Goal: Check status: Check status

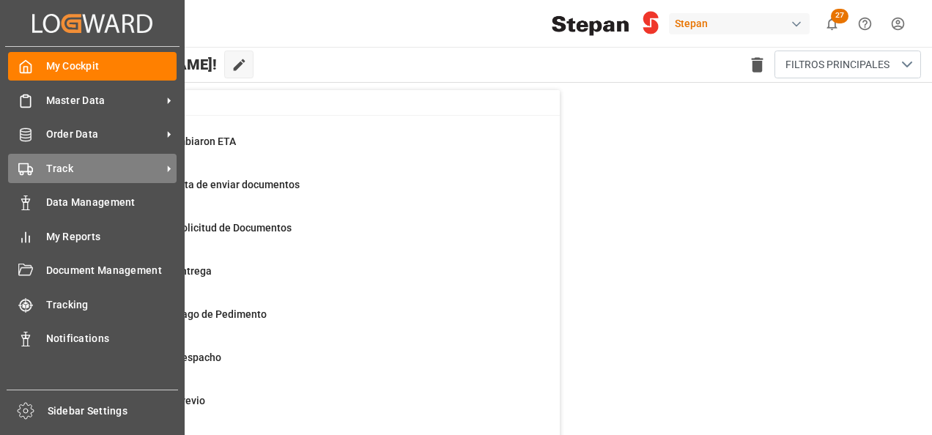
click at [60, 168] on span "Track" at bounding box center [104, 168] width 116 height 15
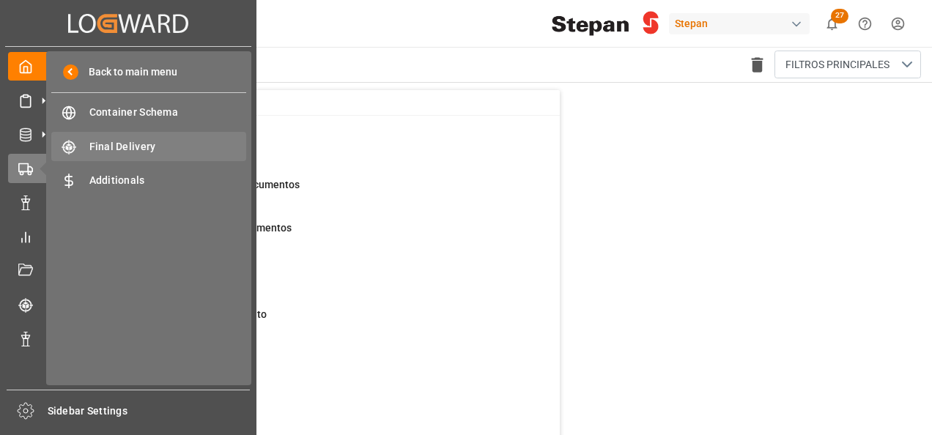
click at [124, 142] on span "Final Delivery" at bounding box center [168, 146] width 158 height 15
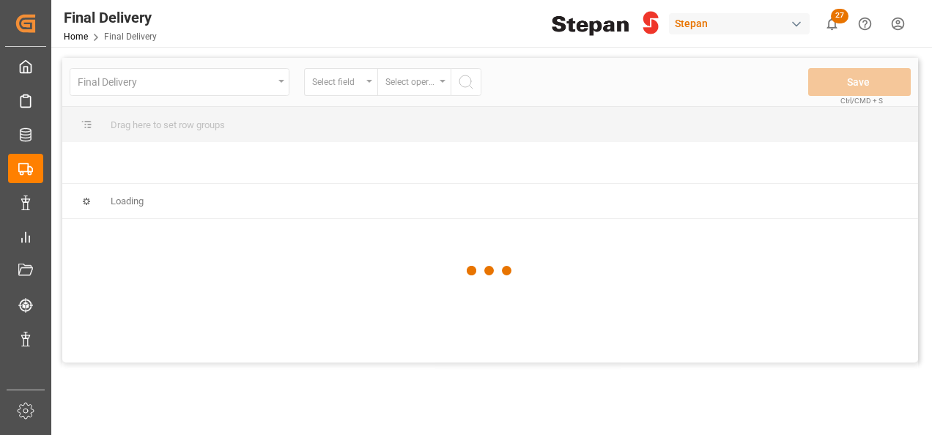
click at [281, 81] on div at bounding box center [490, 271] width 856 height 426
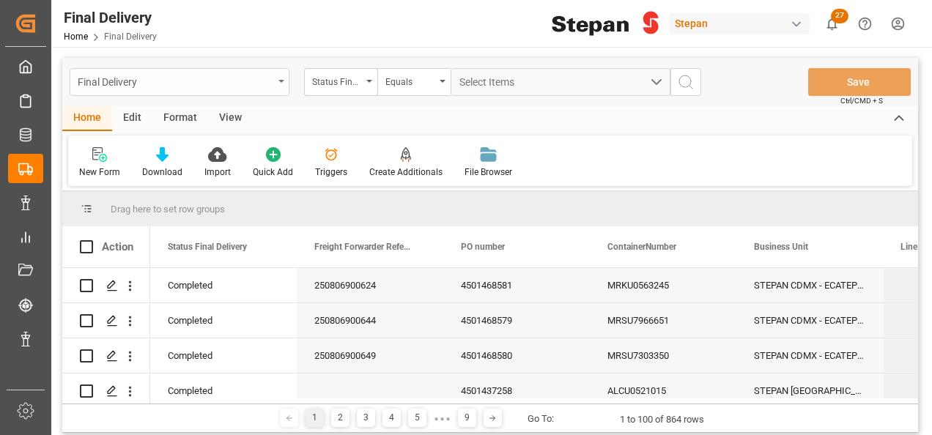
click at [281, 82] on icon "open menu" at bounding box center [281, 81] width 6 height 3
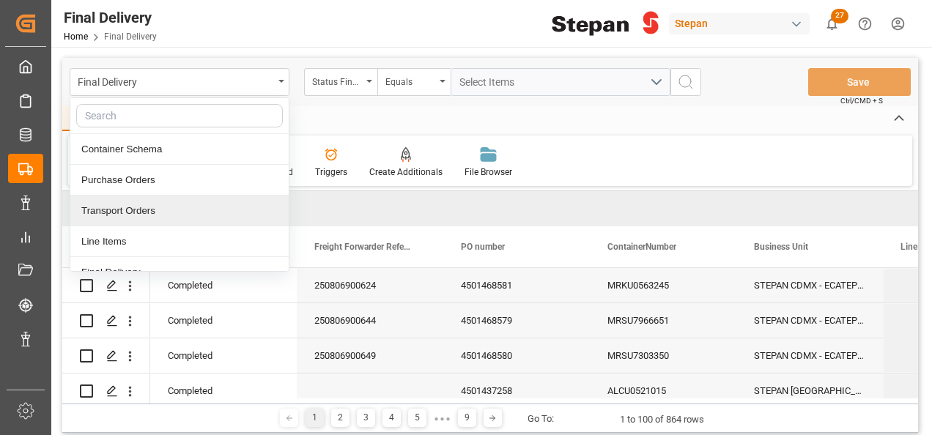
scroll to position [73, 0]
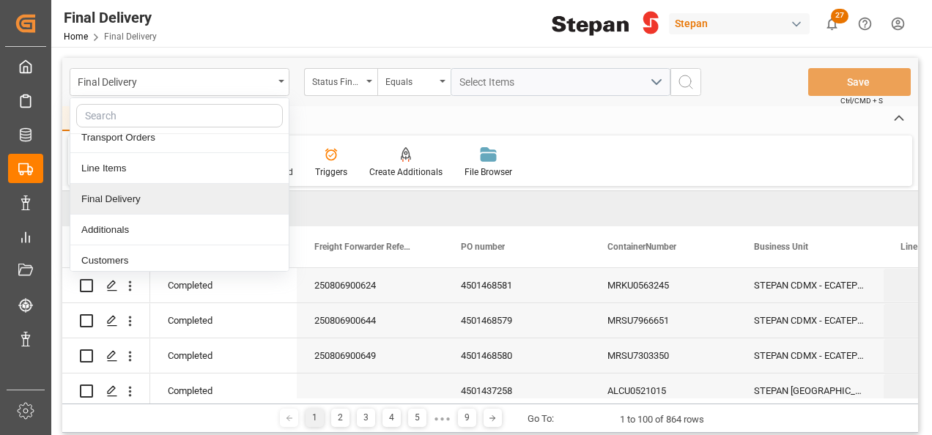
click at [117, 193] on div "Final Delivery" at bounding box center [179, 199] width 218 height 31
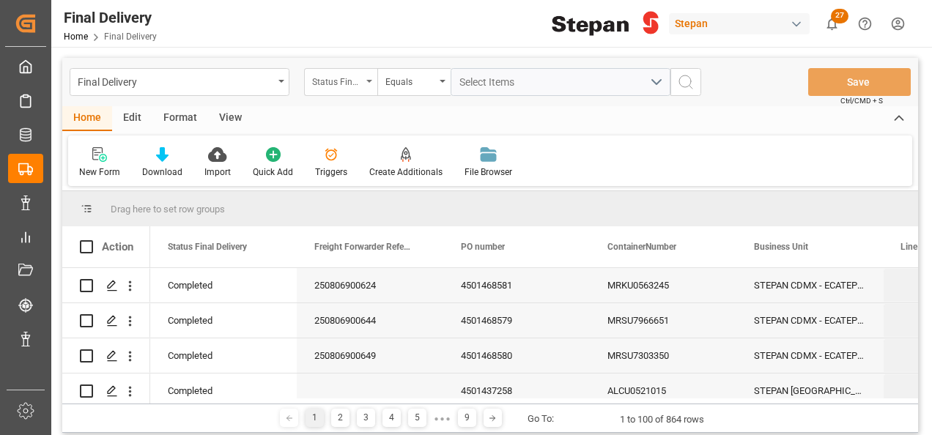
click at [375, 75] on div "Status Final Delivery" at bounding box center [340, 82] width 73 height 28
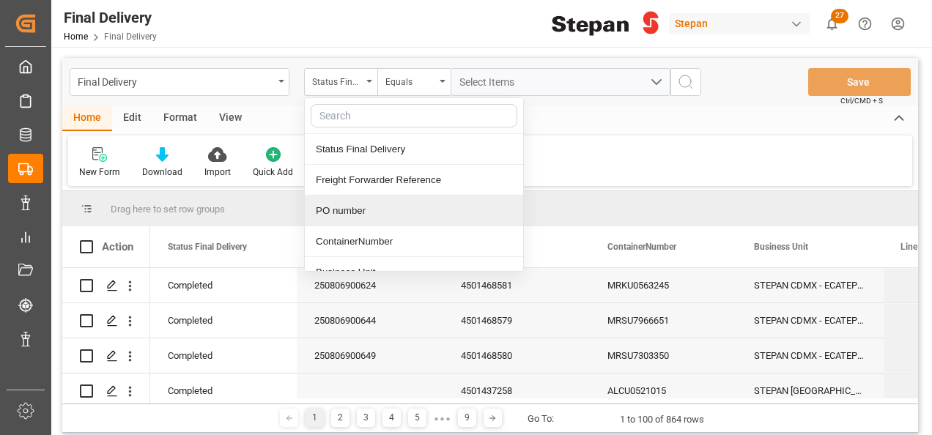
drag, startPoint x: 344, startPoint y: 212, endPoint x: 382, endPoint y: 168, distance: 57.7
click at [345, 211] on div "PO number" at bounding box center [414, 211] width 218 height 31
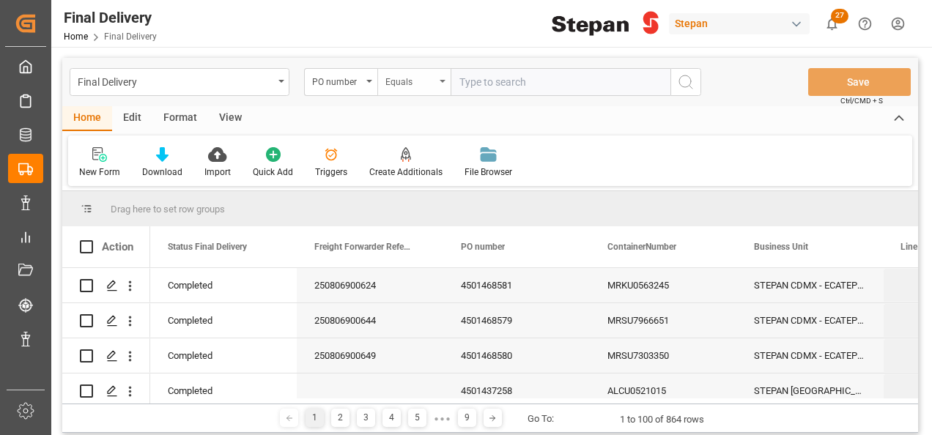
click at [440, 85] on div "Equals" at bounding box center [413, 82] width 73 height 28
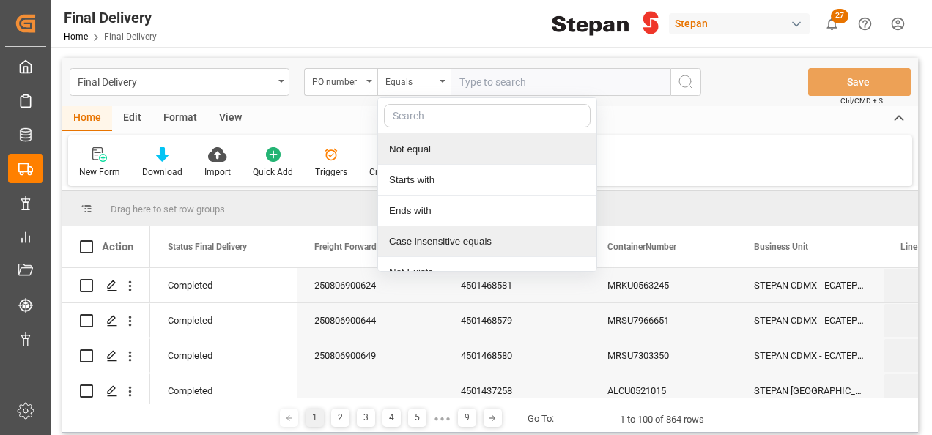
scroll to position [107, 0]
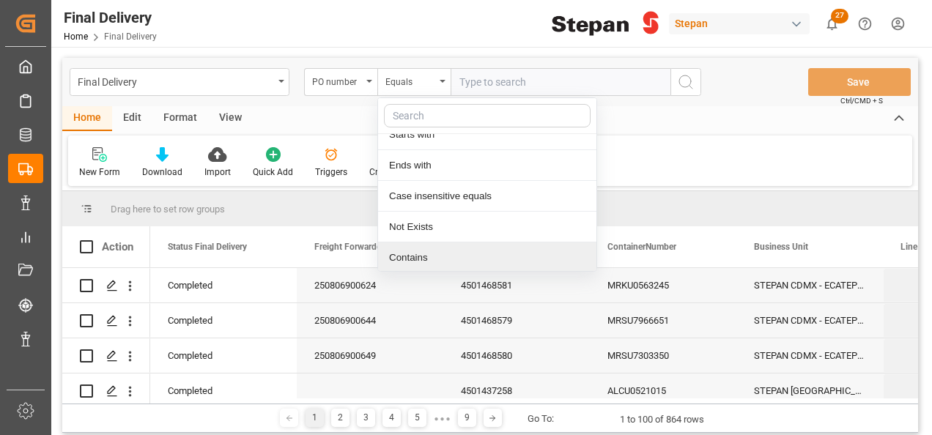
click at [394, 254] on div "Contains" at bounding box center [487, 257] width 218 height 31
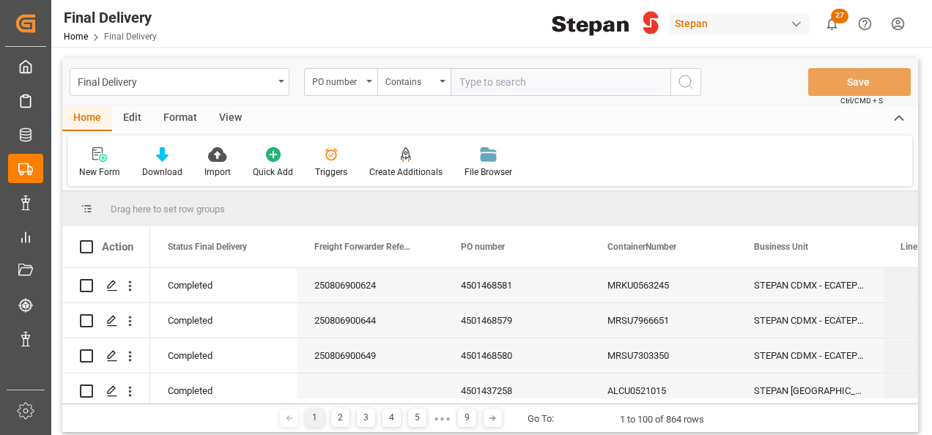
paste input "4501451543,4501451544"
type input "4501451543,4501451544"
click at [684, 78] on icon "search button" at bounding box center [686, 82] width 18 height 18
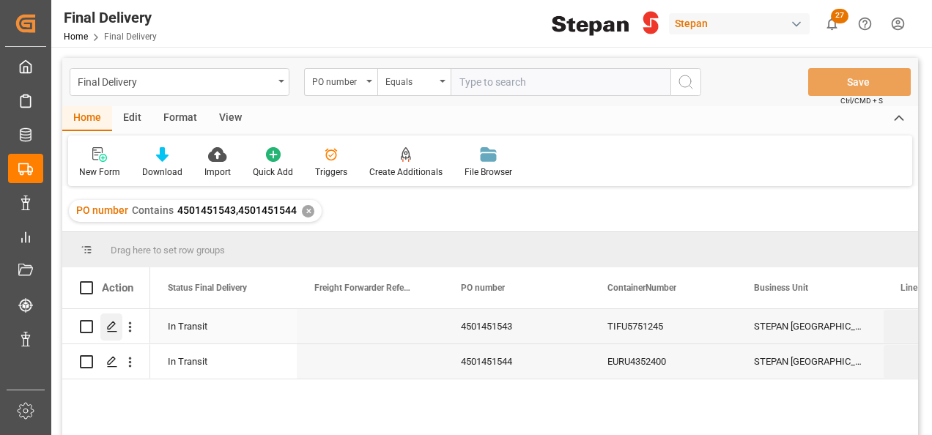
click at [115, 330] on icon "Press SPACE to select this row." at bounding box center [112, 327] width 12 height 12
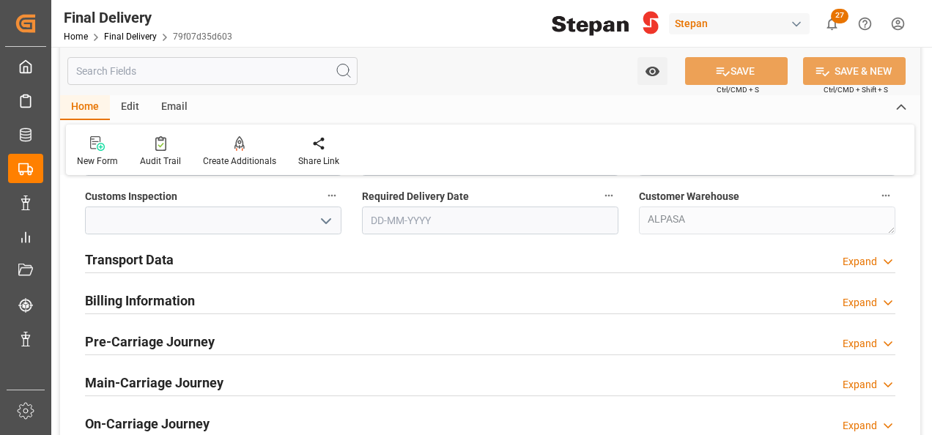
scroll to position [513, 0]
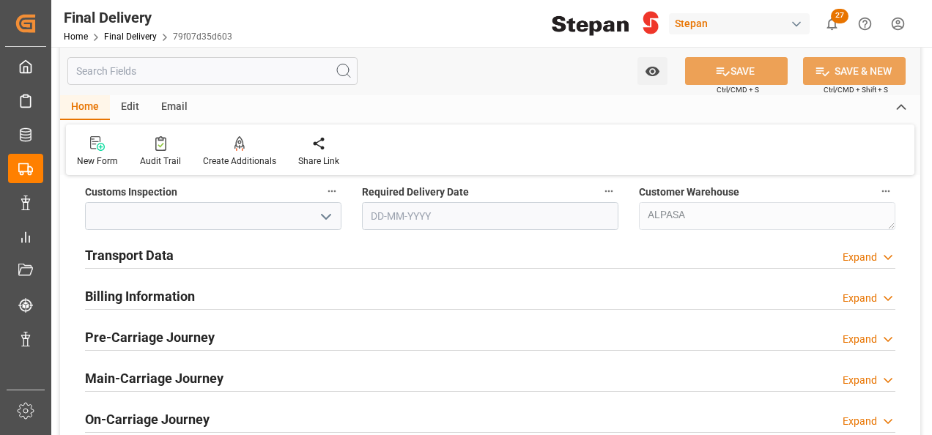
click at [863, 259] on div "Expand" at bounding box center [859, 257] width 34 height 15
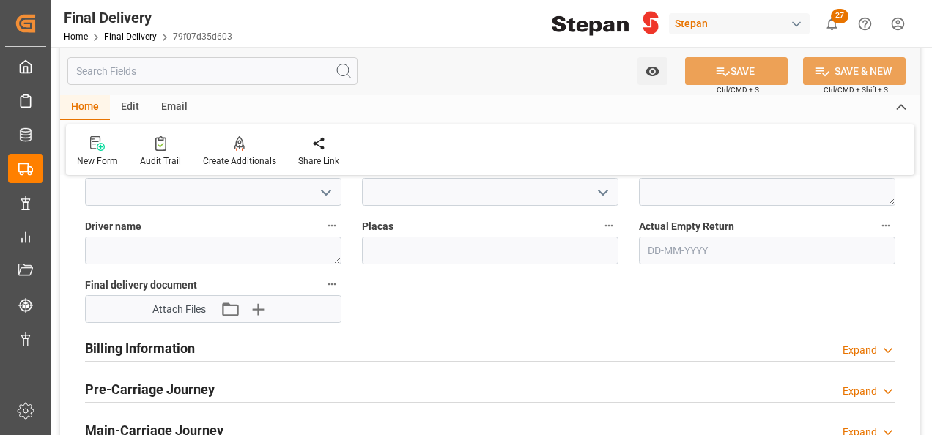
scroll to position [733, 0]
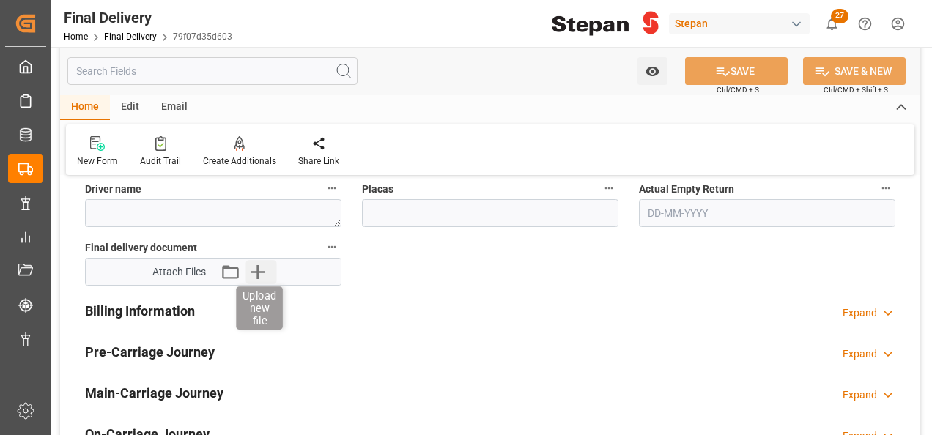
click at [269, 268] on icon "button" at bounding box center [257, 271] width 23 height 23
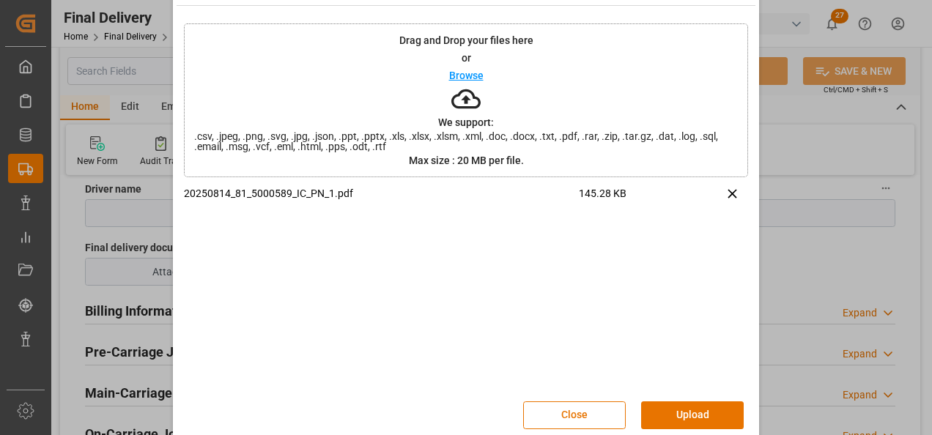
scroll to position [58, 0]
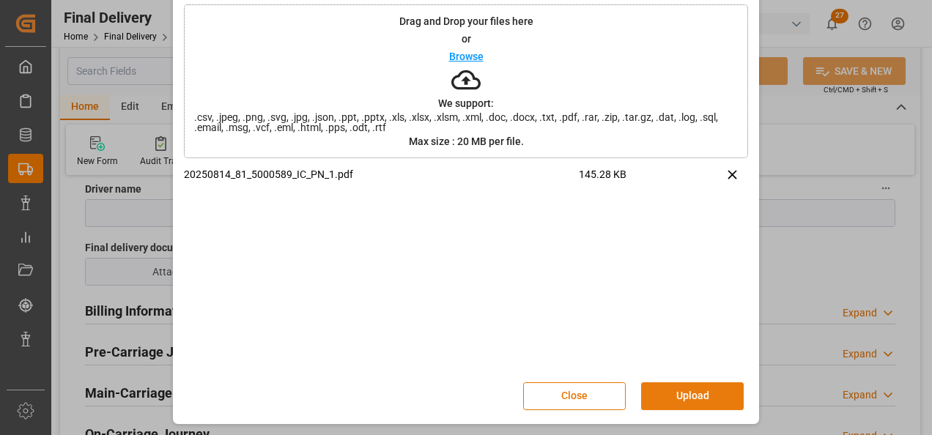
click at [671, 399] on button "Upload" at bounding box center [692, 396] width 103 height 28
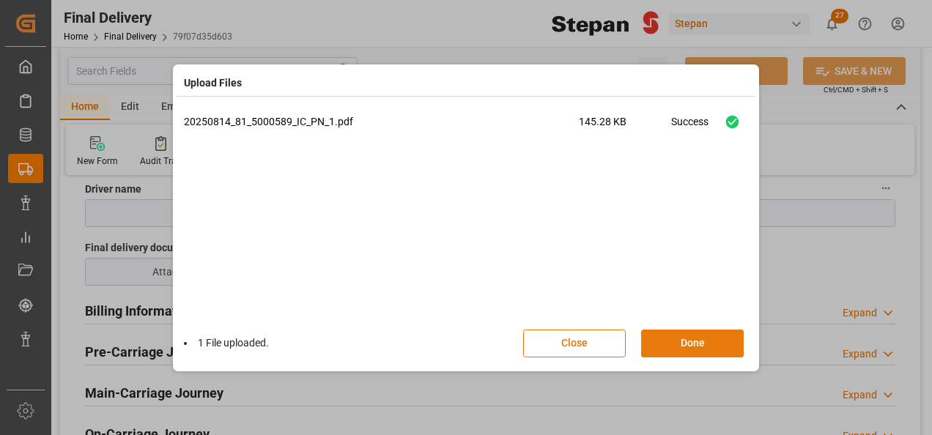
click at [686, 341] on button "Done" at bounding box center [692, 344] width 103 height 28
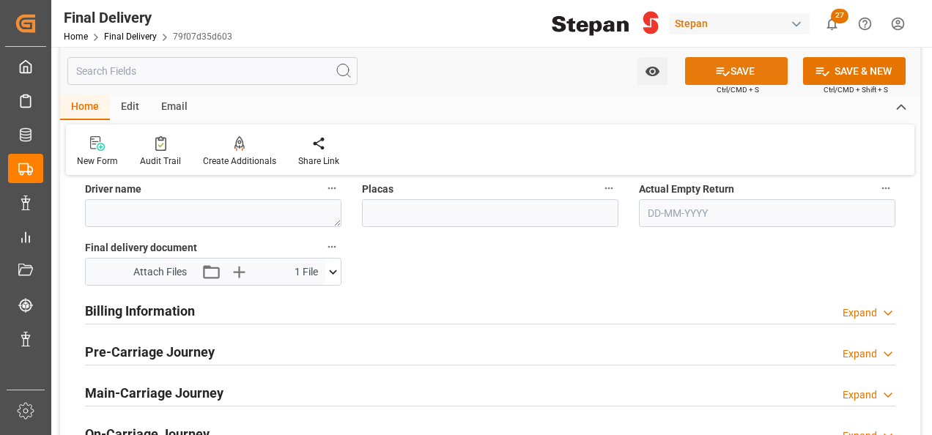
click at [730, 65] on button "SAVE" at bounding box center [736, 71] width 103 height 28
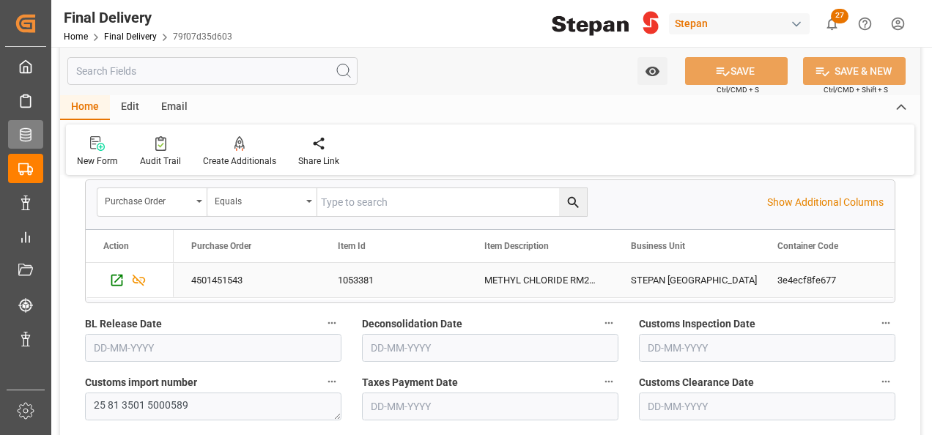
scroll to position [293, 0]
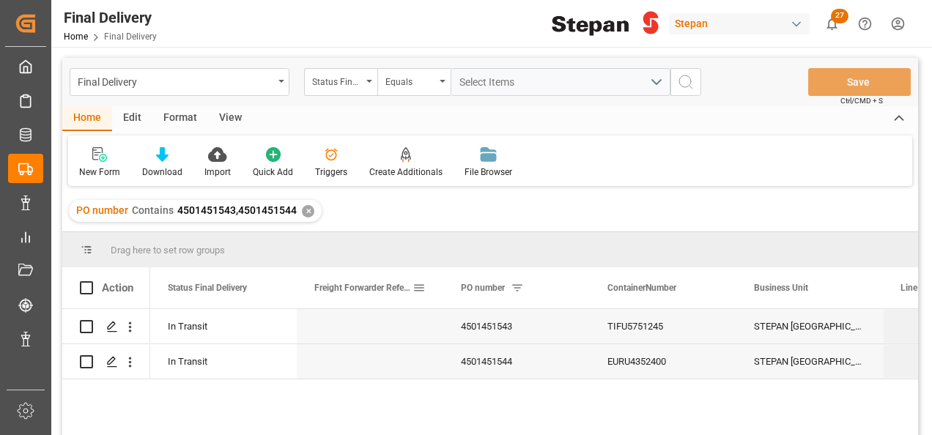
scroll to position [73, 0]
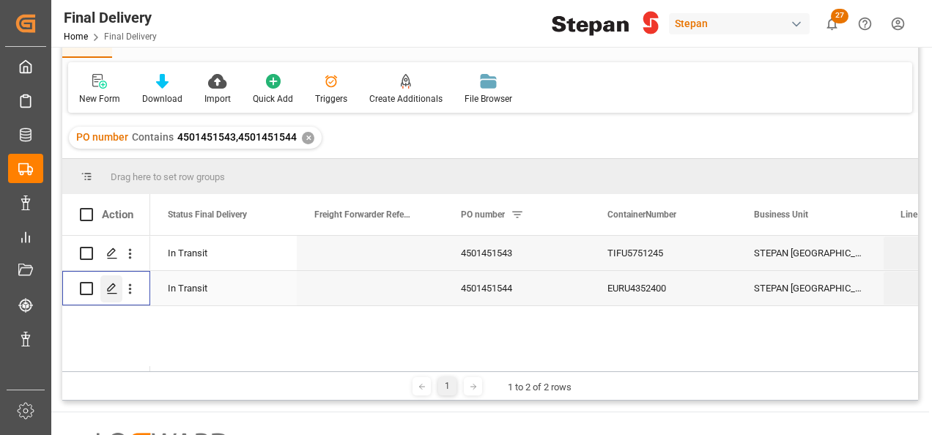
click at [108, 290] on polygon "Press SPACE to select this row." at bounding box center [111, 287] width 7 height 7
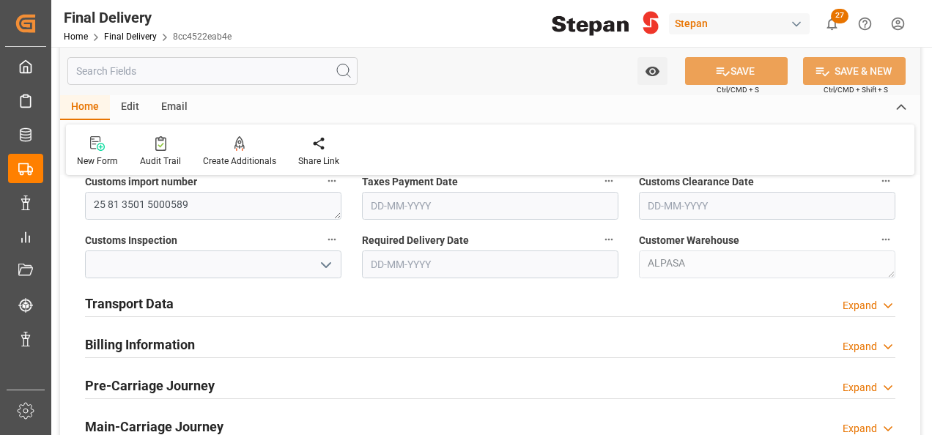
scroll to position [513, 0]
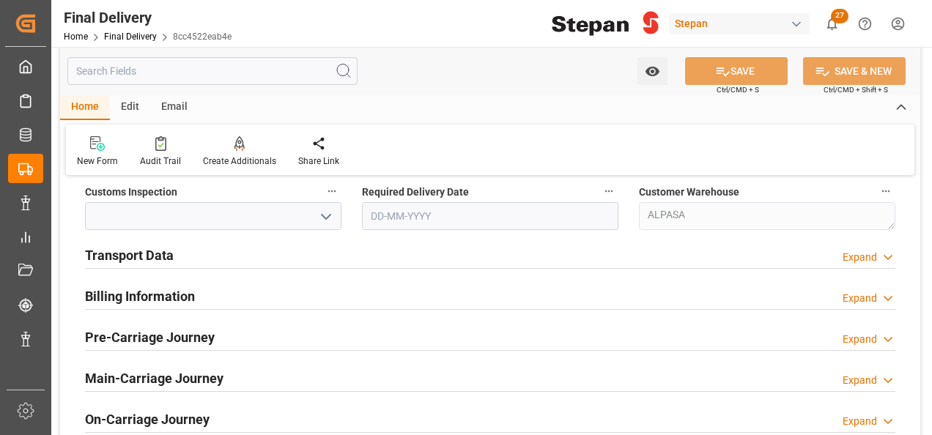
click at [220, 297] on div "Billing Information Expand" at bounding box center [490, 295] width 810 height 28
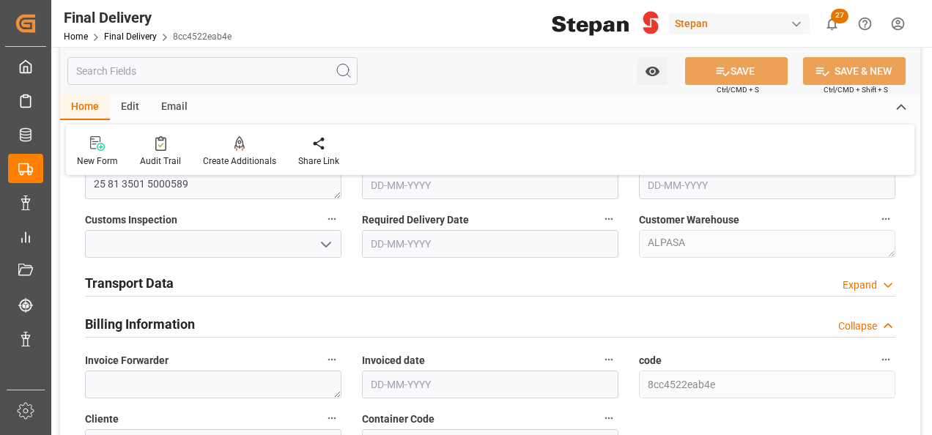
scroll to position [366, 0]
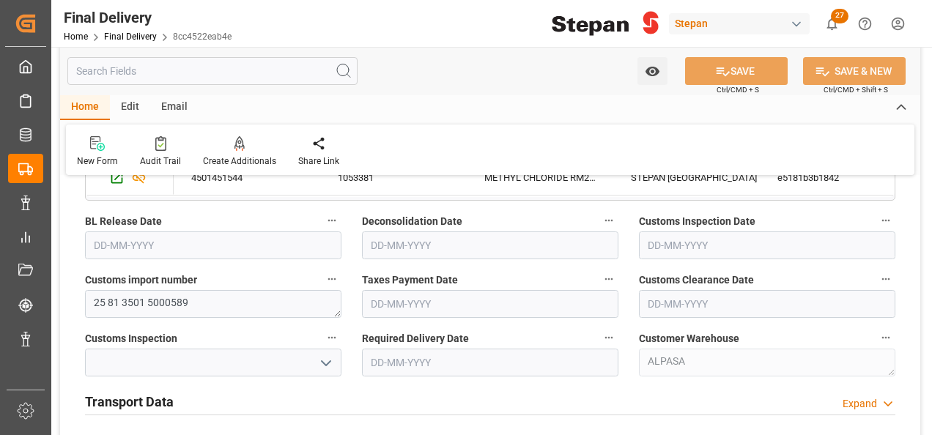
click at [168, 396] on h2 "Transport Data" at bounding box center [129, 402] width 89 height 20
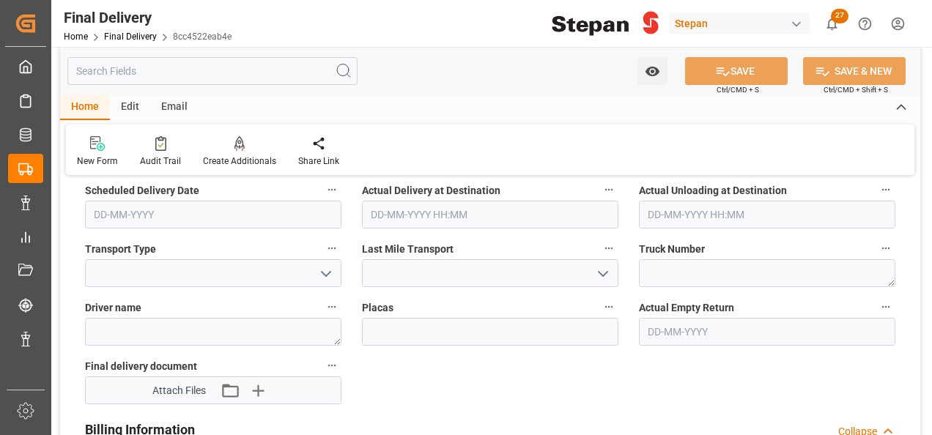
scroll to position [659, 0]
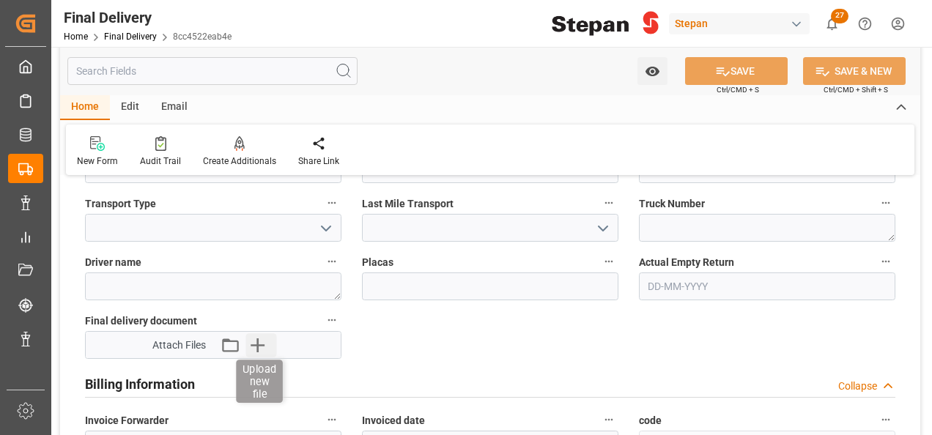
click at [266, 338] on icon "button" at bounding box center [257, 344] width 23 height 23
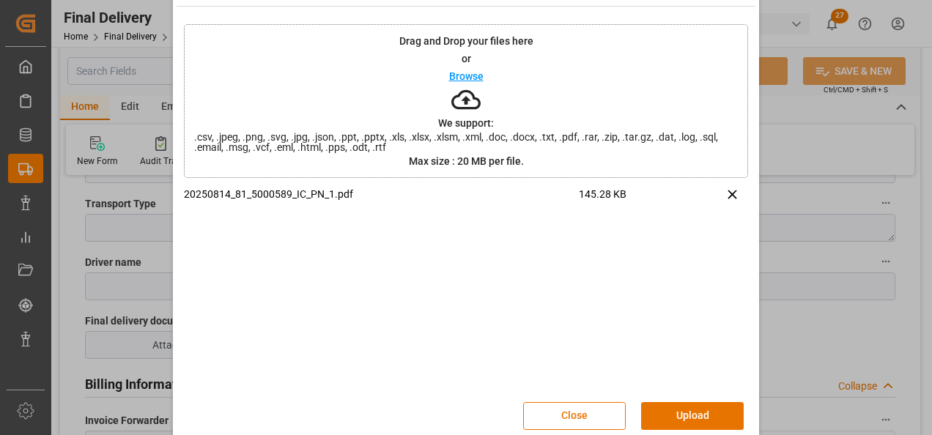
scroll to position [58, 0]
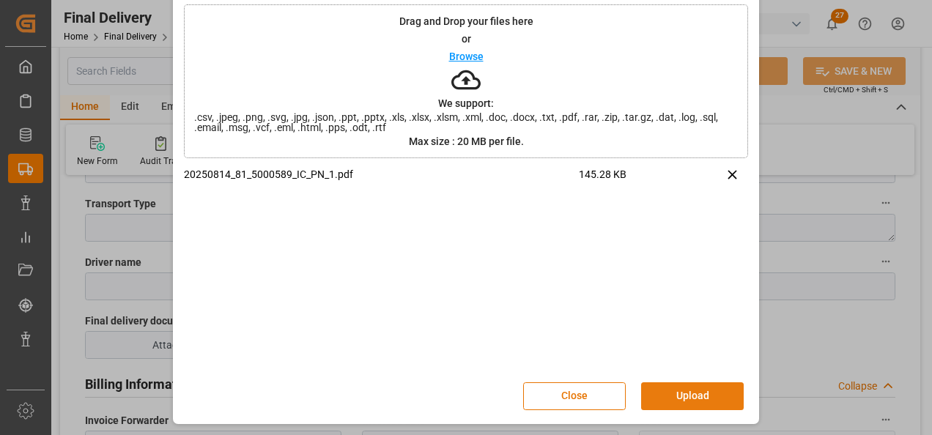
click at [687, 396] on button "Upload" at bounding box center [692, 396] width 103 height 28
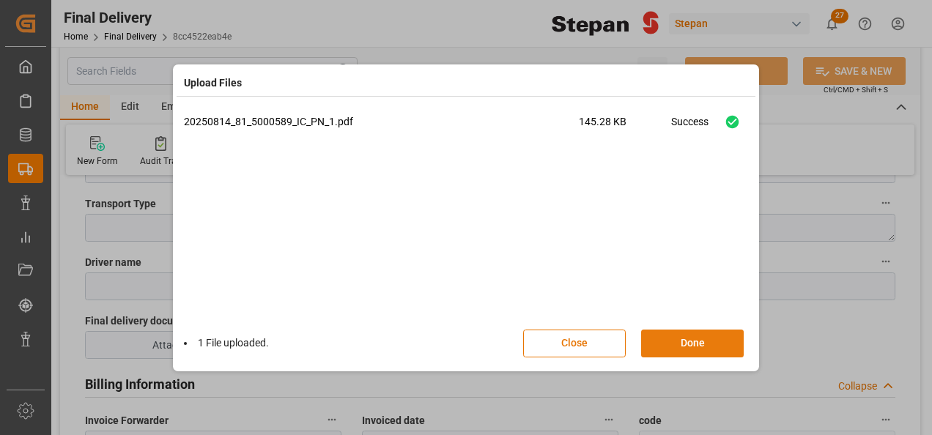
click at [689, 348] on button "Done" at bounding box center [692, 344] width 103 height 28
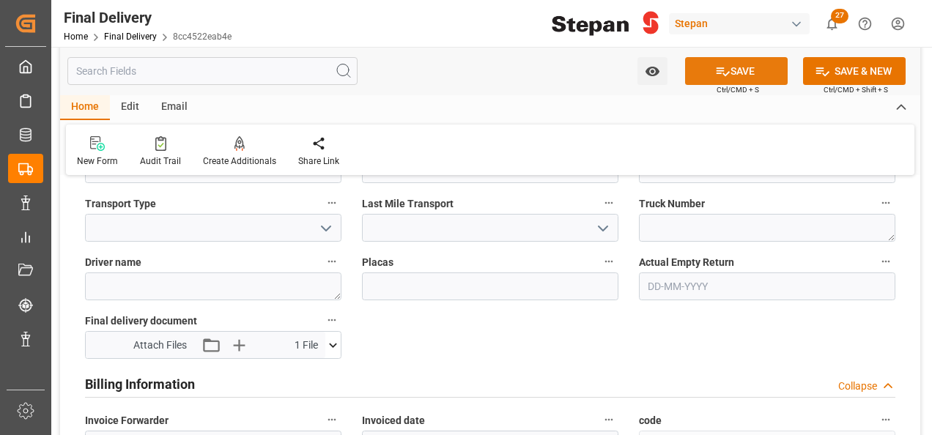
click at [727, 73] on button "SAVE" at bounding box center [736, 71] width 103 height 28
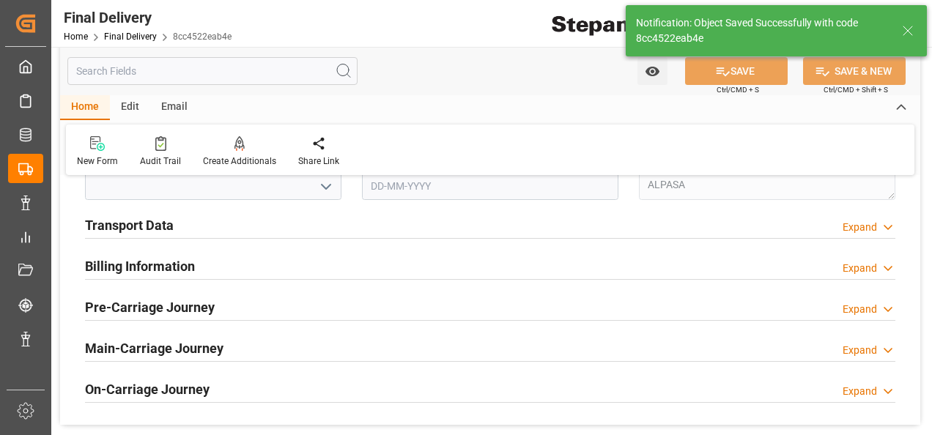
scroll to position [513, 0]
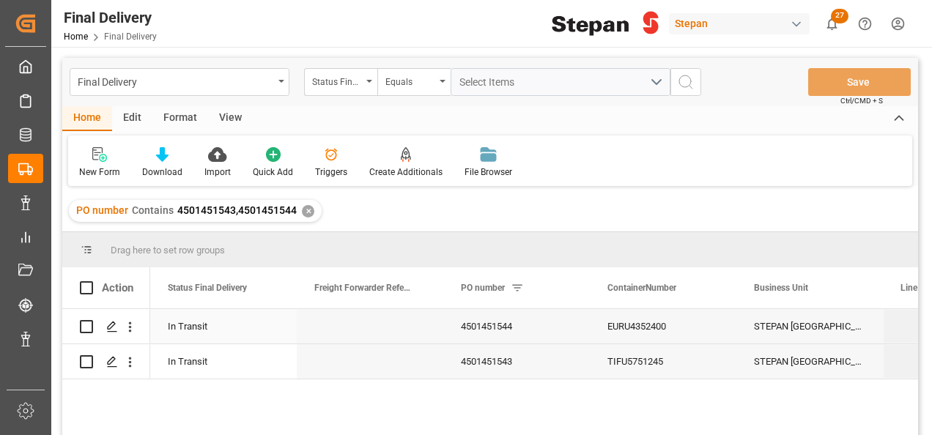
click at [397, 318] on div "Press SPACE to select this row." at bounding box center [370, 326] width 147 height 34
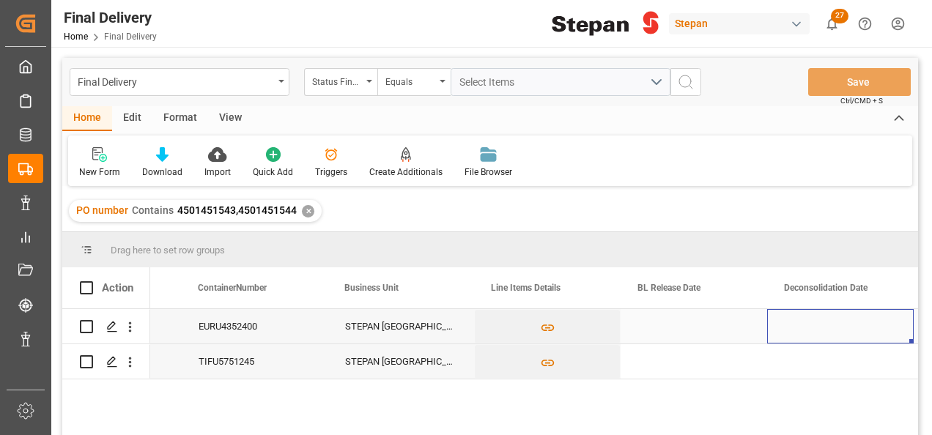
scroll to position [0, 556]
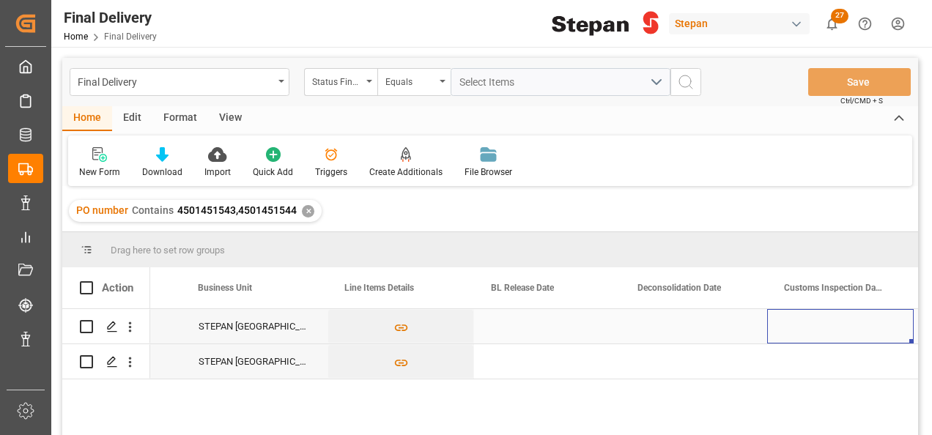
click at [533, 312] on div "Press SPACE to select this row." at bounding box center [547, 326] width 147 height 34
click at [532, 312] on div "Press SPACE to select this row." at bounding box center [547, 326] width 147 height 34
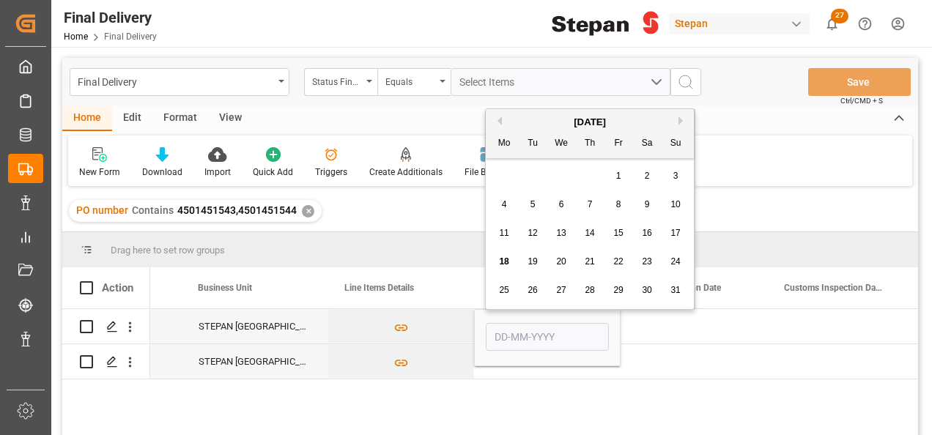
click at [533, 203] on span "5" at bounding box center [532, 204] width 5 height 10
type input "05-08-2025"
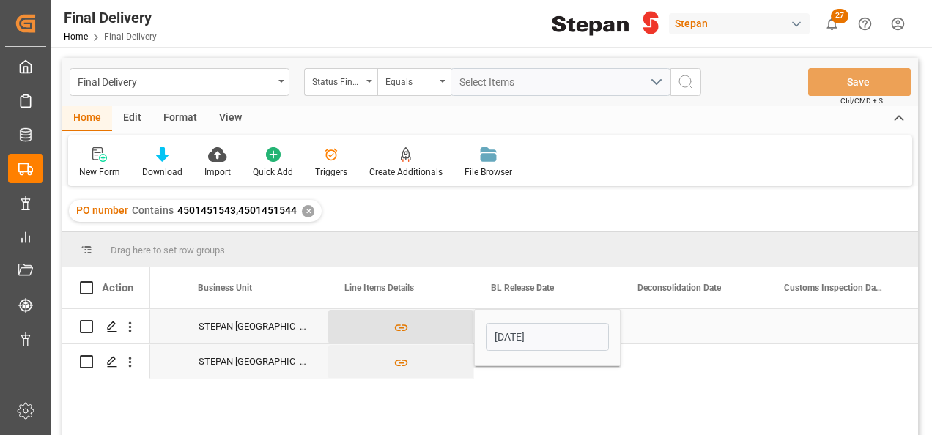
drag, startPoint x: 460, startPoint y: 322, endPoint x: 470, endPoint y: 324, distance: 10.4
click at [462, 324] on button "Press SPACE to select this row." at bounding box center [400, 327] width 145 height 34
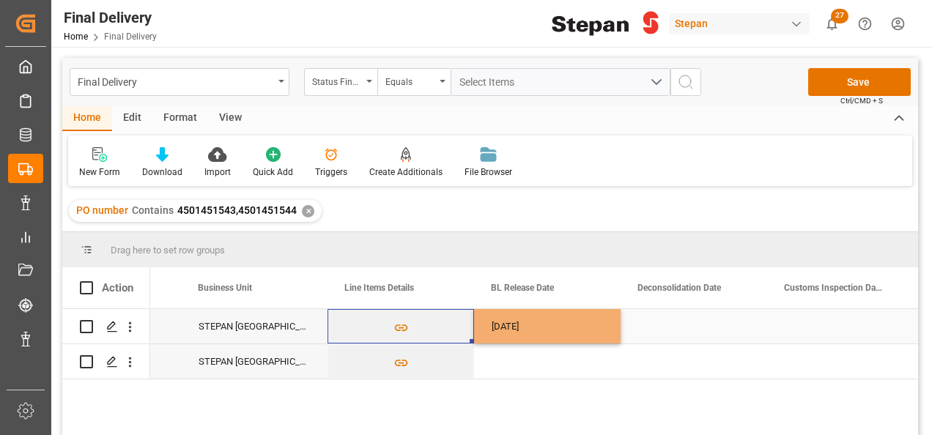
click at [576, 326] on div "05-08-2025" at bounding box center [547, 326] width 147 height 34
drag, startPoint x: 618, startPoint y: 343, endPoint x: 611, endPoint y: 368, distance: 26.0
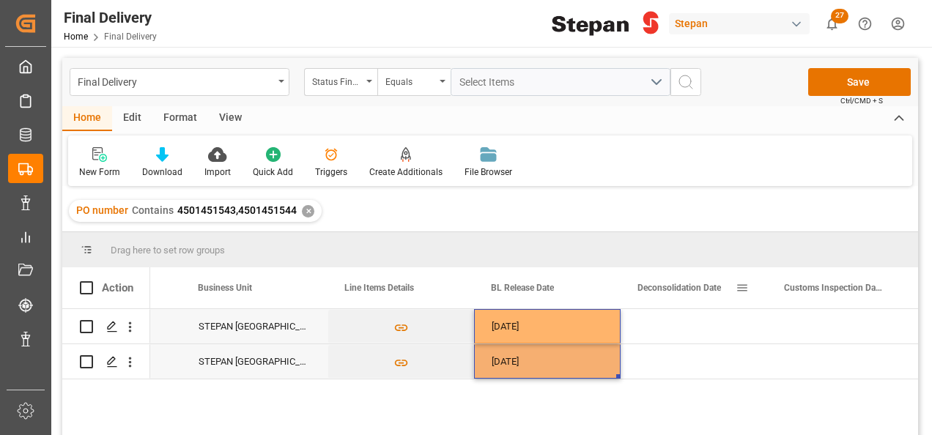
click at [651, 307] on div "Deconsolidation Date" at bounding box center [686, 287] width 98 height 41
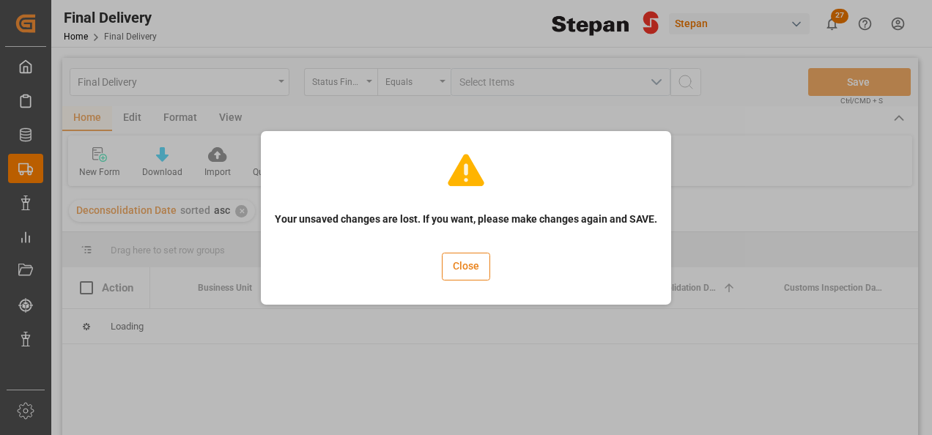
click at [484, 271] on button "Close" at bounding box center [466, 267] width 48 height 28
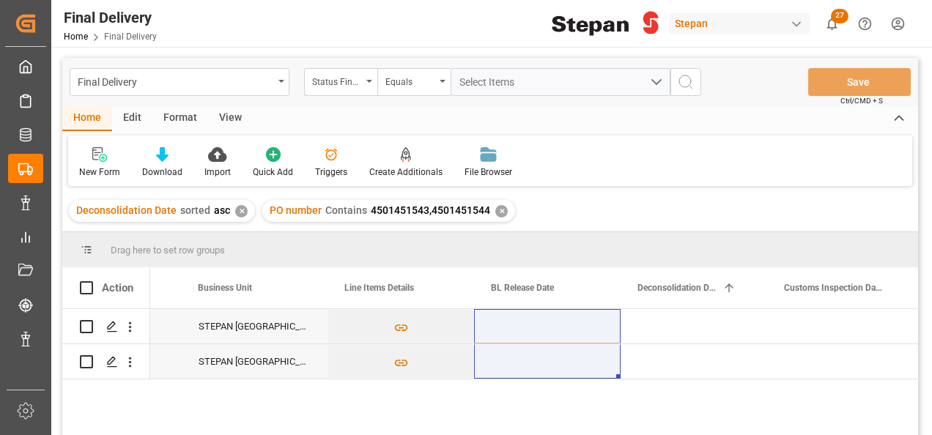
click at [242, 212] on div "✕" at bounding box center [241, 211] width 12 height 12
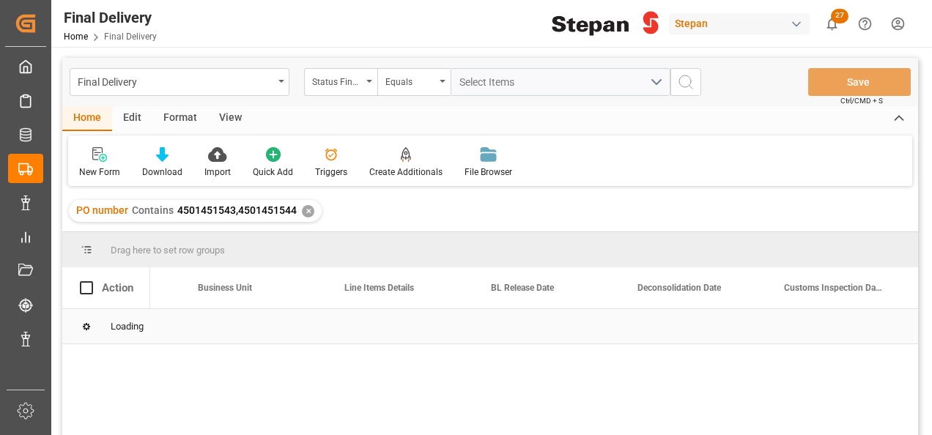
click at [538, 327] on div "Loading" at bounding box center [490, 326] width 856 height 35
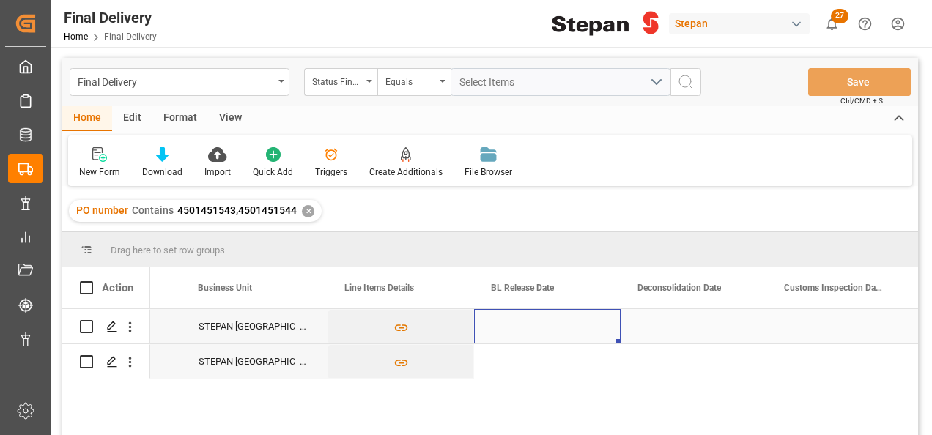
click at [538, 325] on div "Press SPACE to select this row." at bounding box center [547, 326] width 147 height 34
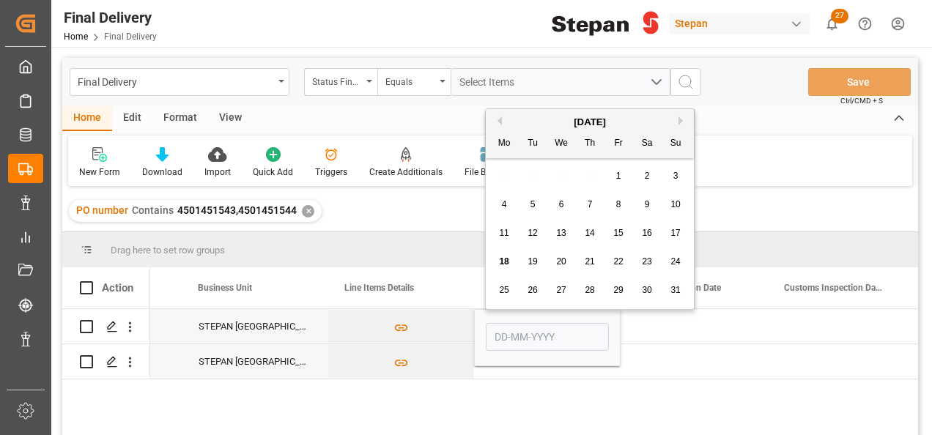
click at [536, 204] on div "5" at bounding box center [533, 205] width 18 height 18
type input "05-08-2025"
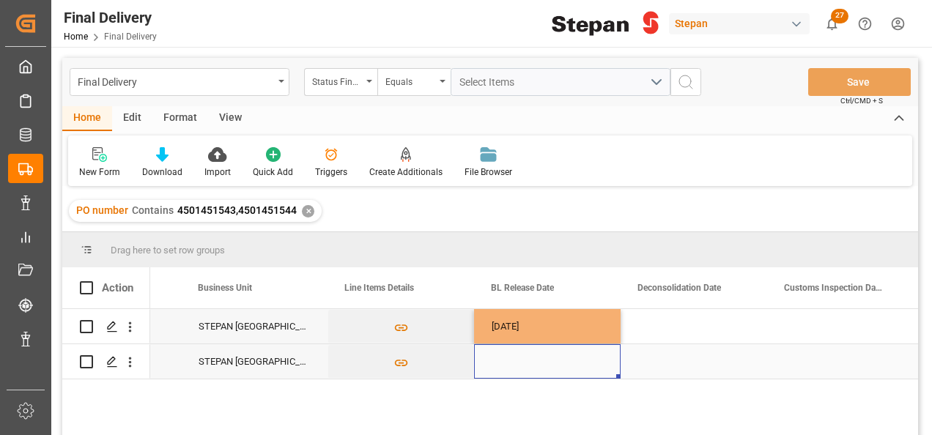
click at [511, 374] on div "Press SPACE to select this row." at bounding box center [547, 361] width 147 height 34
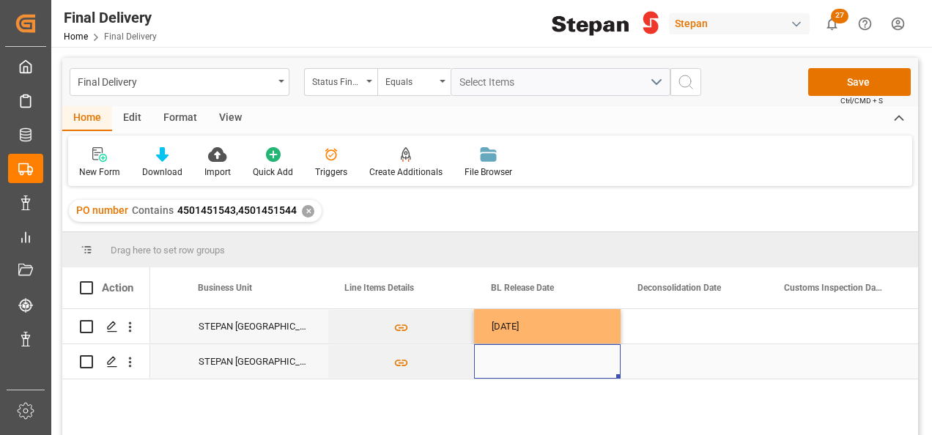
click at [508, 355] on div "Press SPACE to select this row." at bounding box center [547, 361] width 147 height 34
click at [508, 356] on div "Press SPACE to select this row." at bounding box center [547, 361] width 147 height 34
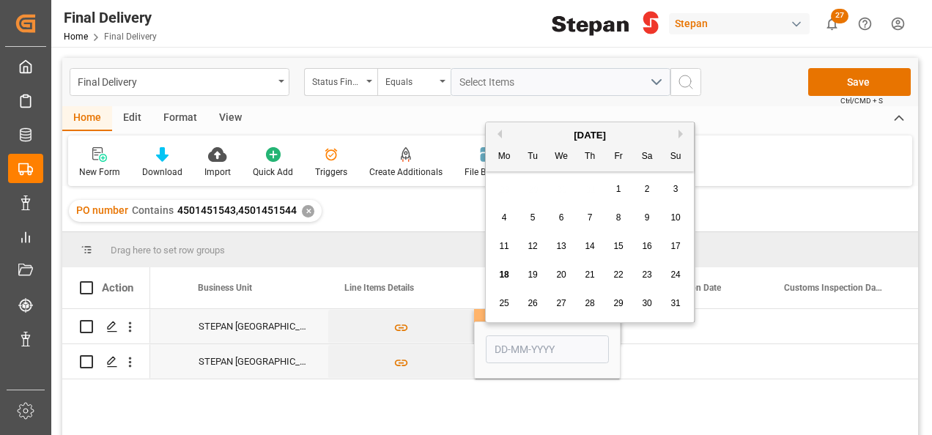
click at [533, 221] on span "5" at bounding box center [532, 217] width 5 height 10
type input "05-08-2025"
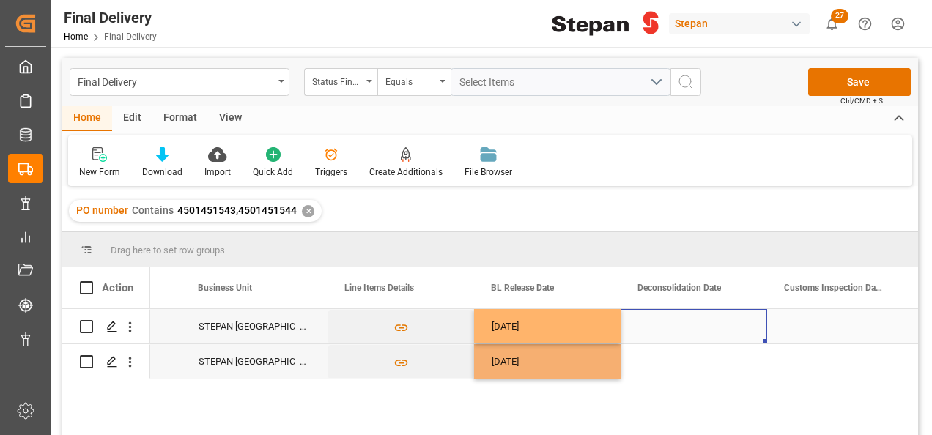
click at [662, 327] on div "Press SPACE to select this row." at bounding box center [694, 326] width 147 height 34
click at [850, 86] on button "Save" at bounding box center [859, 82] width 103 height 28
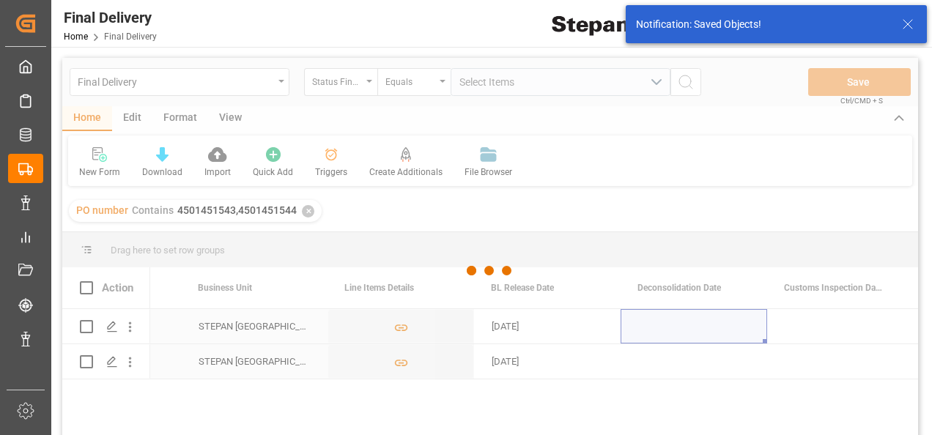
click at [579, 325] on div at bounding box center [490, 271] width 856 height 426
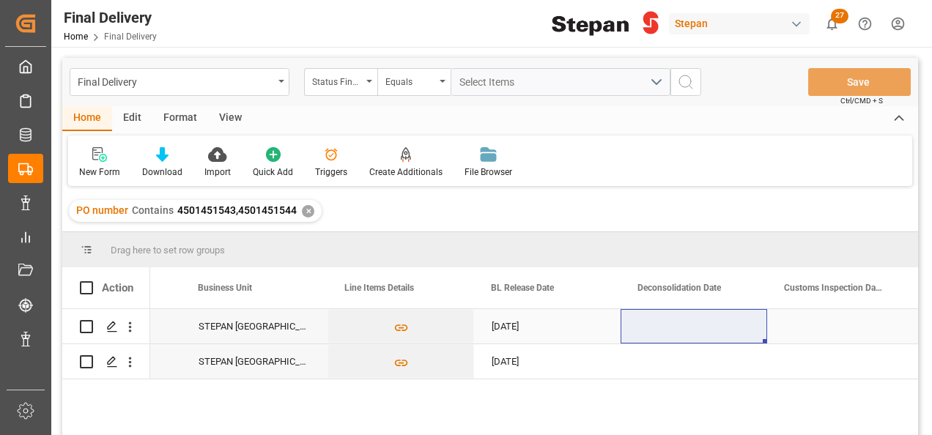
click at [537, 332] on div "05-08-2025" at bounding box center [547, 326] width 147 height 34
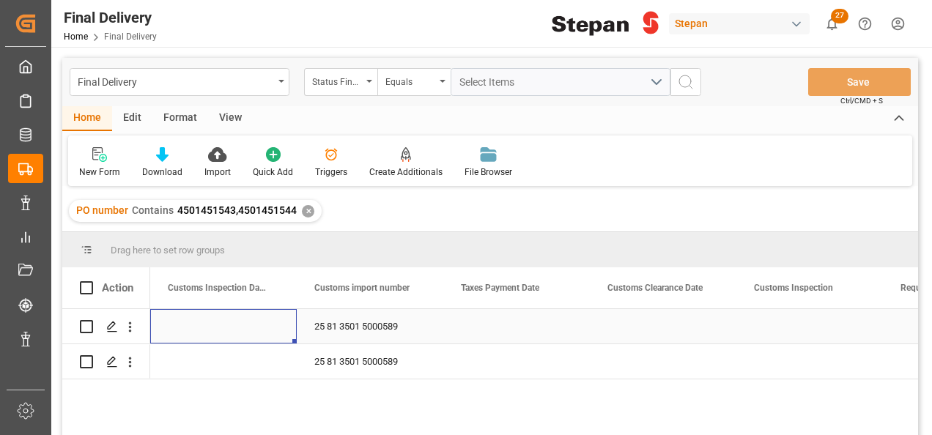
click at [522, 327] on div "Press SPACE to select this row." at bounding box center [516, 326] width 147 height 34
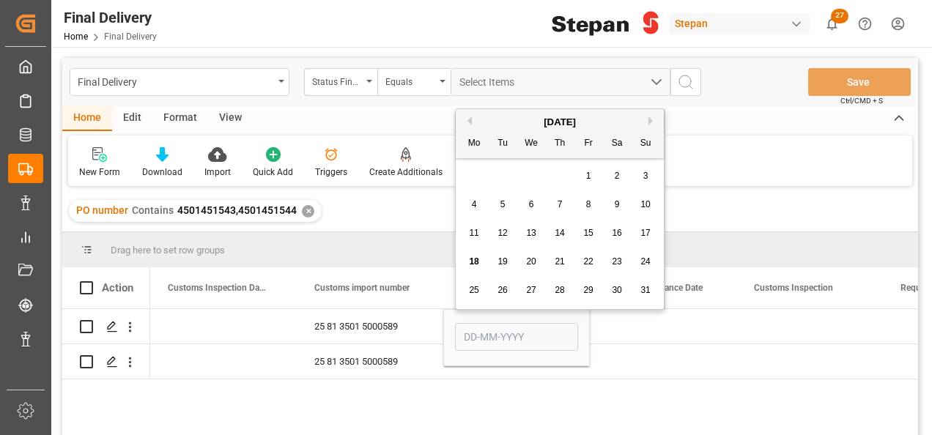
click at [566, 232] on div "14" at bounding box center [560, 234] width 18 height 18
type input "14-08-2025"
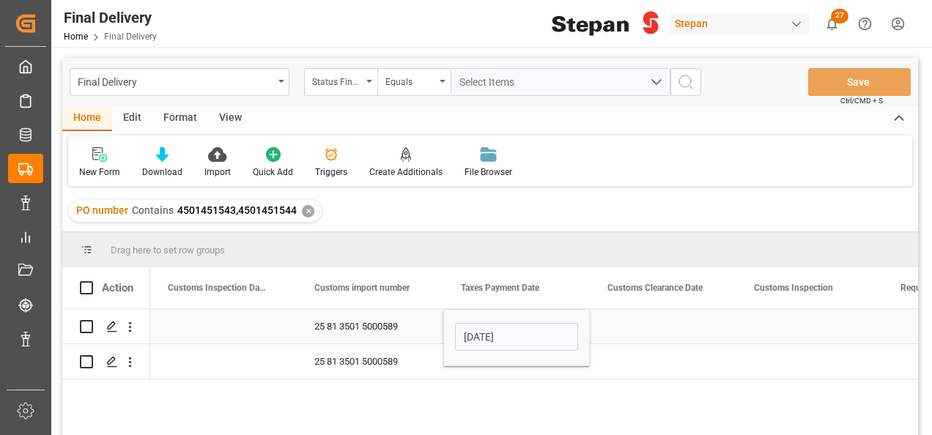
click at [437, 322] on div "25 81 3501 5000589" at bounding box center [370, 326] width 147 height 34
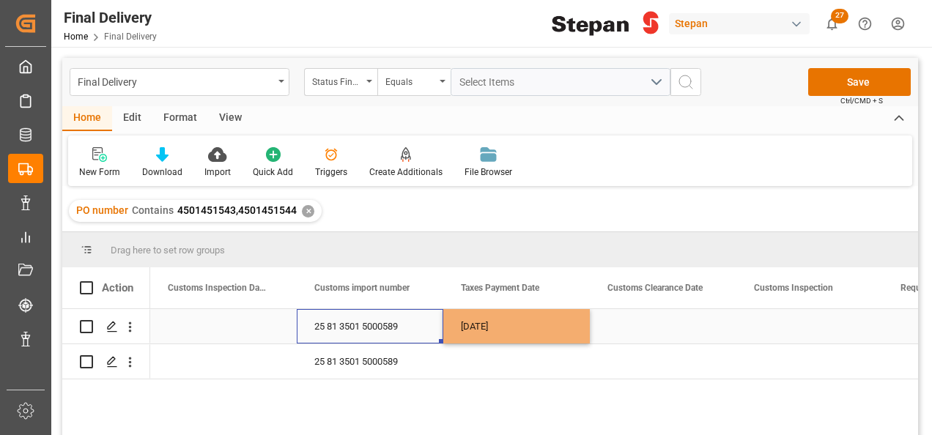
click at [535, 321] on div "14-08-2025" at bounding box center [516, 326] width 147 height 34
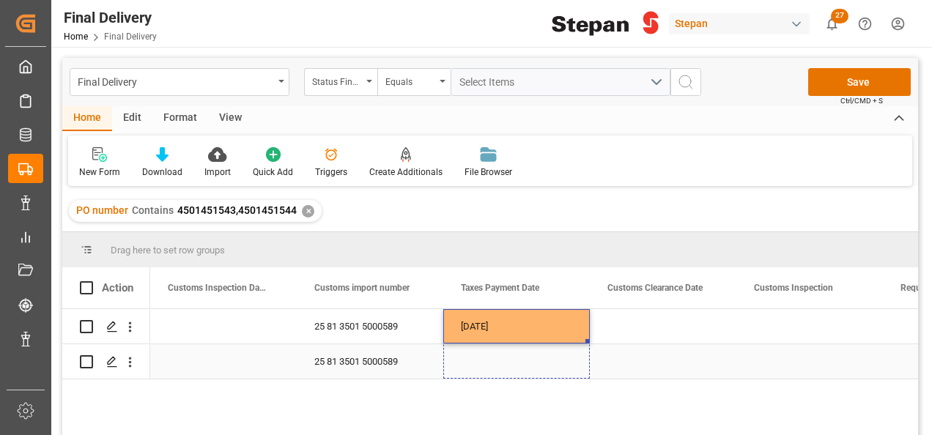
drag, startPoint x: 588, startPoint y: 340, endPoint x: 582, endPoint y: 364, distance: 24.9
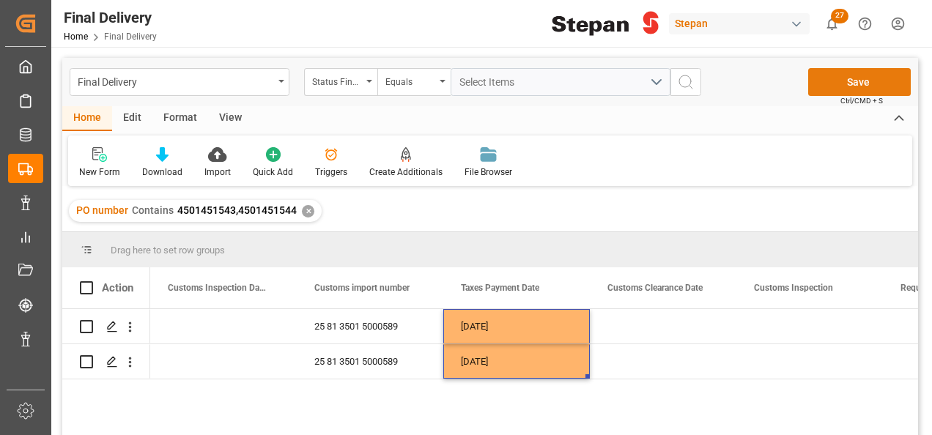
click at [849, 79] on button "Save" at bounding box center [859, 82] width 103 height 28
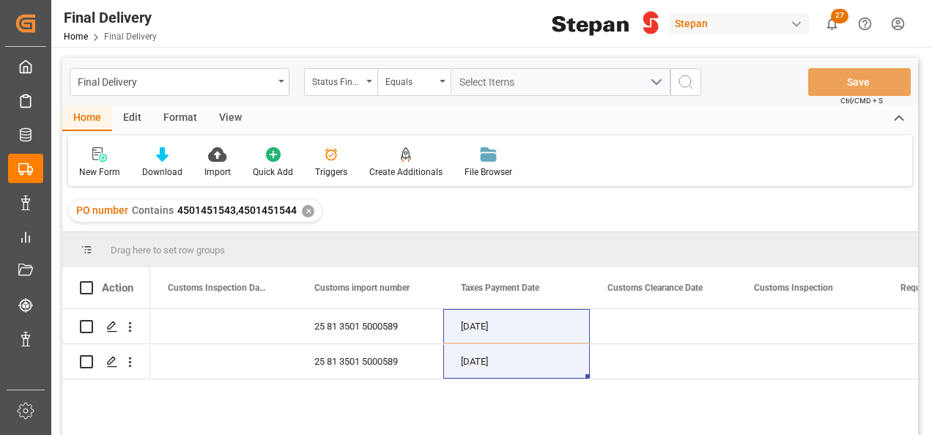
click at [314, 214] on div "PO number Contains 4501451543,4501451544 ✕" at bounding box center [195, 211] width 253 height 22
click at [310, 214] on div "✕" at bounding box center [308, 211] width 12 height 12
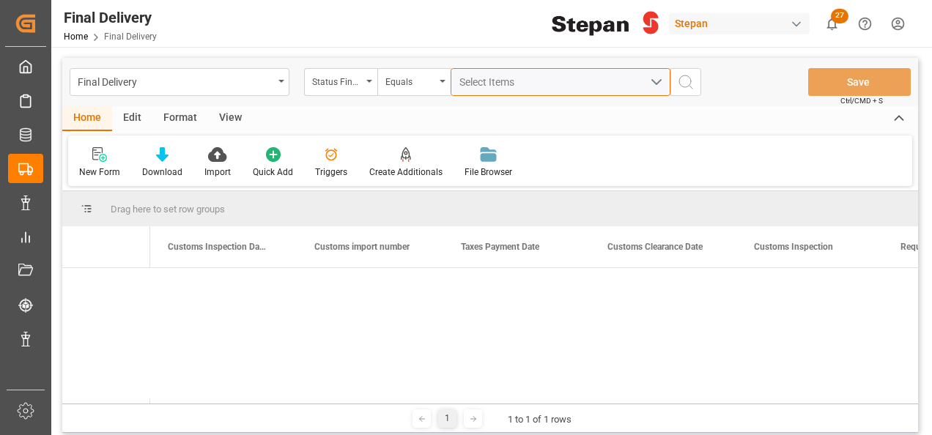
click at [478, 82] on span "Select Items" at bounding box center [490, 82] width 62 height 12
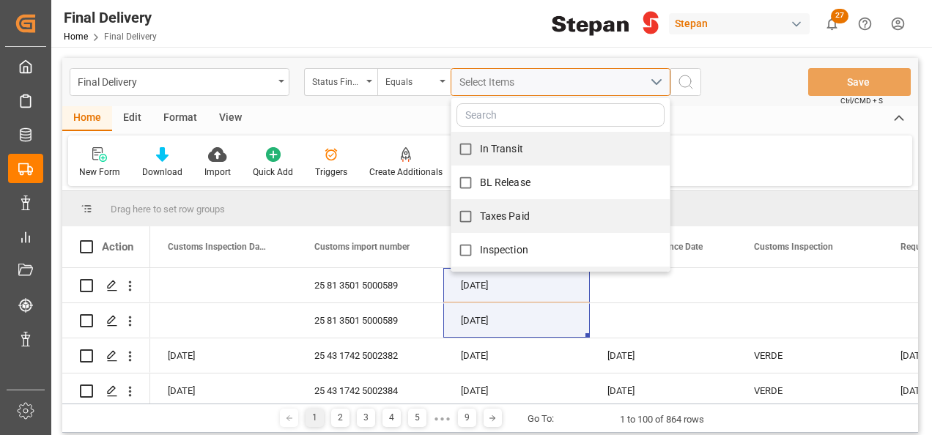
click at [476, 81] on span "Select Items" at bounding box center [490, 82] width 62 height 12
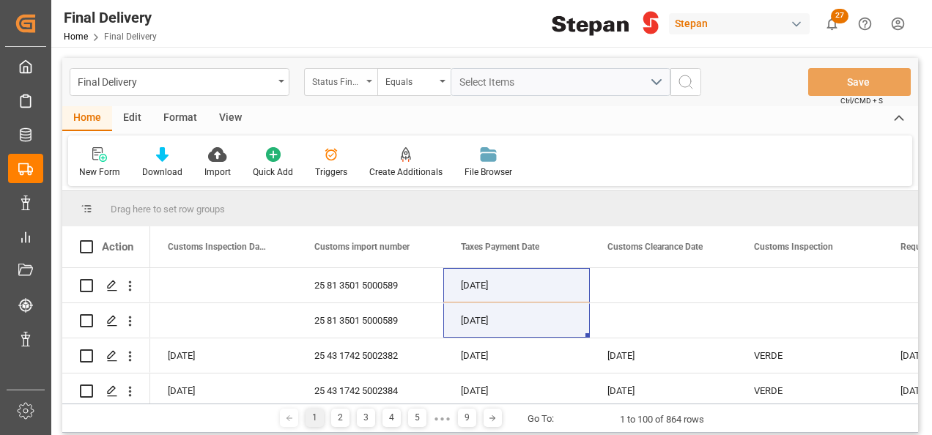
click at [366, 81] on icon "open menu" at bounding box center [369, 81] width 6 height 3
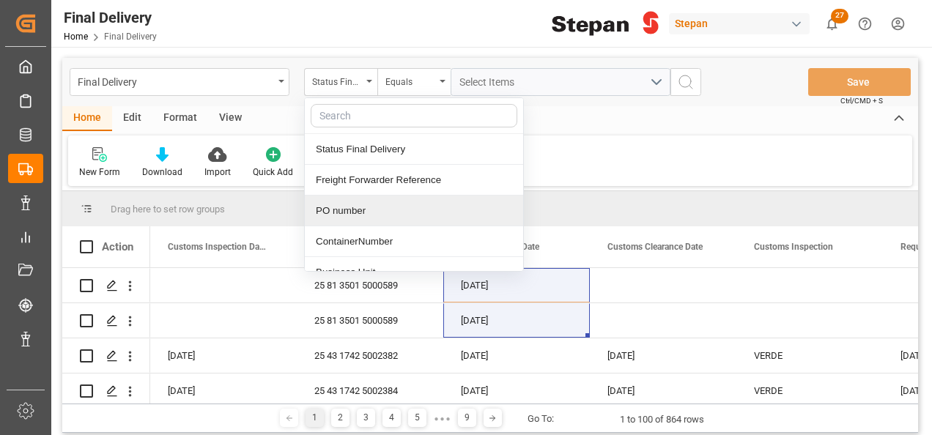
click at [344, 207] on div "PO number" at bounding box center [414, 211] width 218 height 31
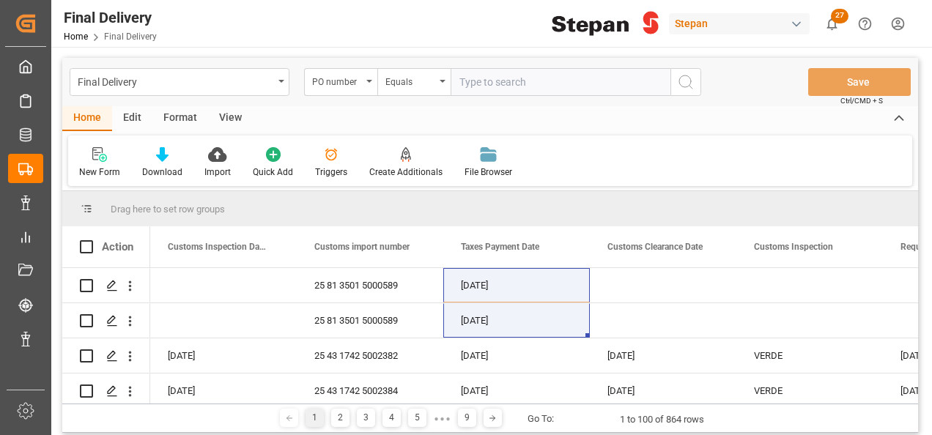
click at [481, 86] on input "text" at bounding box center [561, 82] width 220 height 28
type input "4501437259"
click at [690, 81] on icon "search button" at bounding box center [686, 82] width 18 height 18
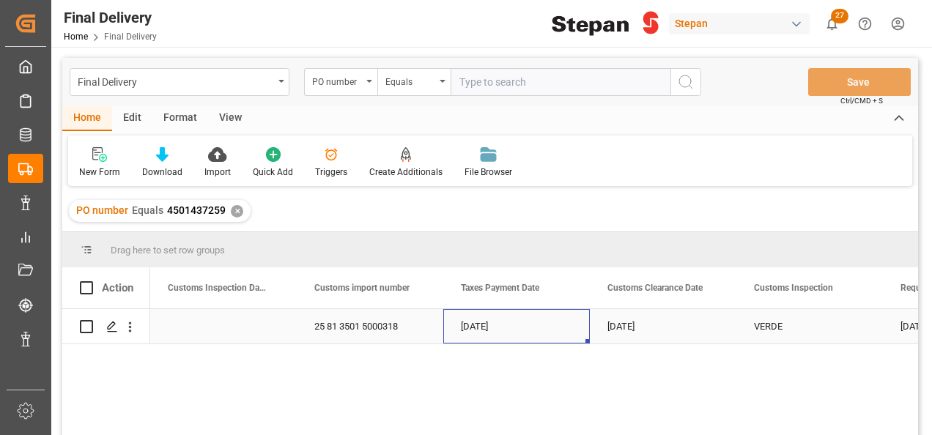
click at [539, 311] on div "04-07-2025" at bounding box center [516, 326] width 147 height 34
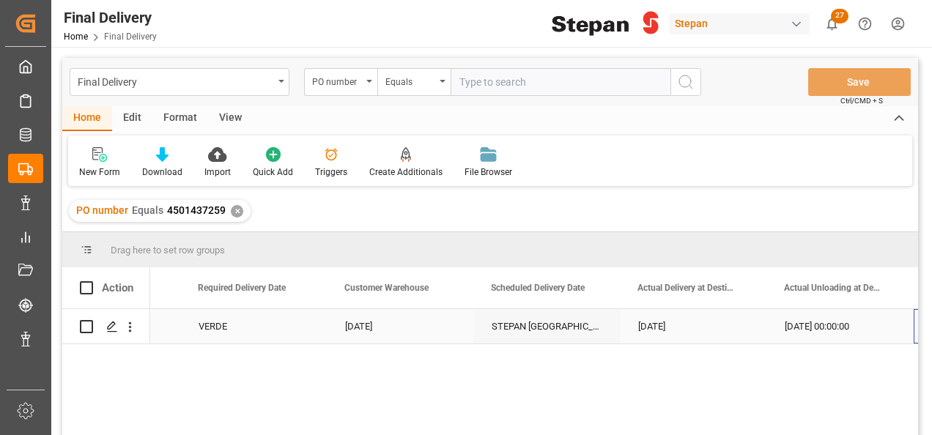
scroll to position [0, 1875]
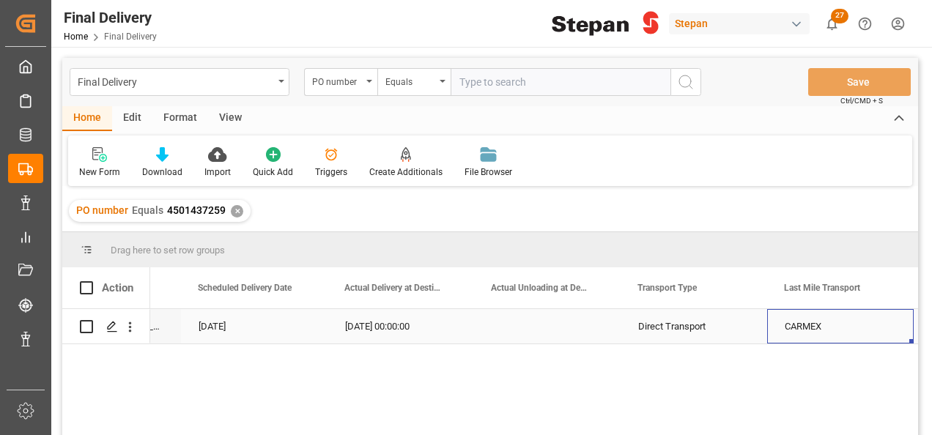
click at [406, 333] on div "13-08-2025 00:00:00" at bounding box center [400, 326] width 147 height 34
click at [552, 322] on div "Press SPACE to select this row." at bounding box center [547, 326] width 147 height 34
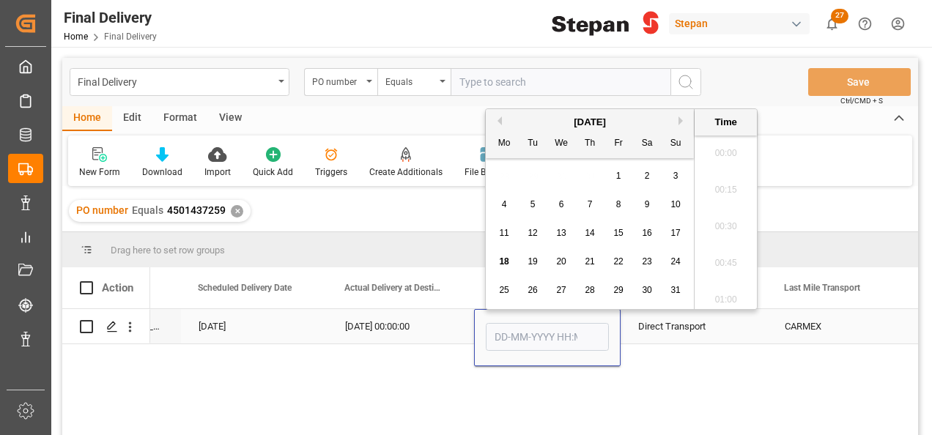
scroll to position [1103, 0]
click at [598, 233] on div "14" at bounding box center [590, 234] width 18 height 18
type input "14-08-2025 00:00"
click at [462, 314] on div "13-08-2025 00:00:00" at bounding box center [400, 326] width 147 height 34
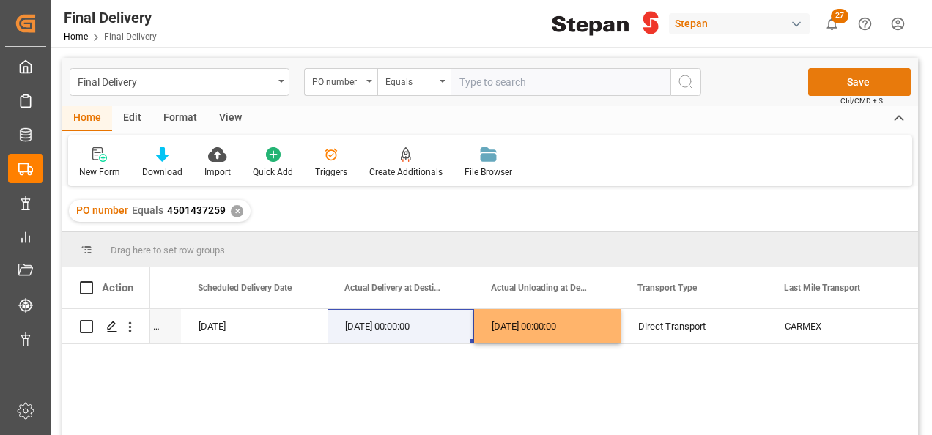
click at [850, 87] on button "Save" at bounding box center [859, 82] width 103 height 28
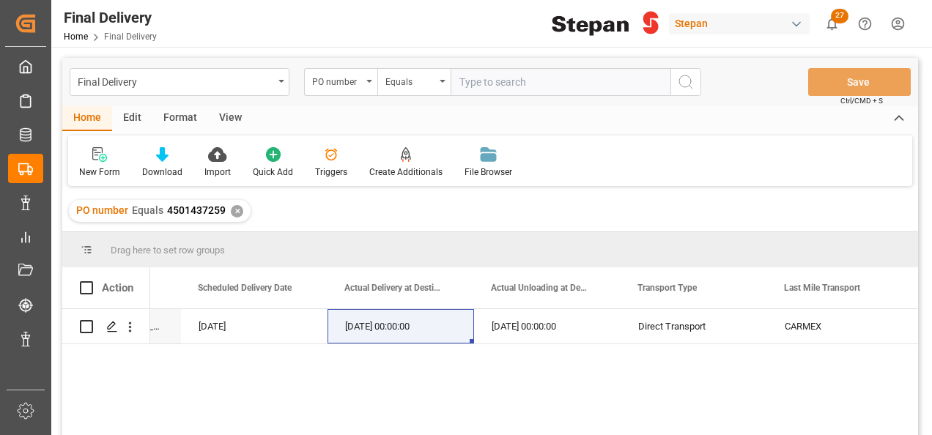
click at [234, 211] on div "✕" at bounding box center [237, 211] width 12 height 12
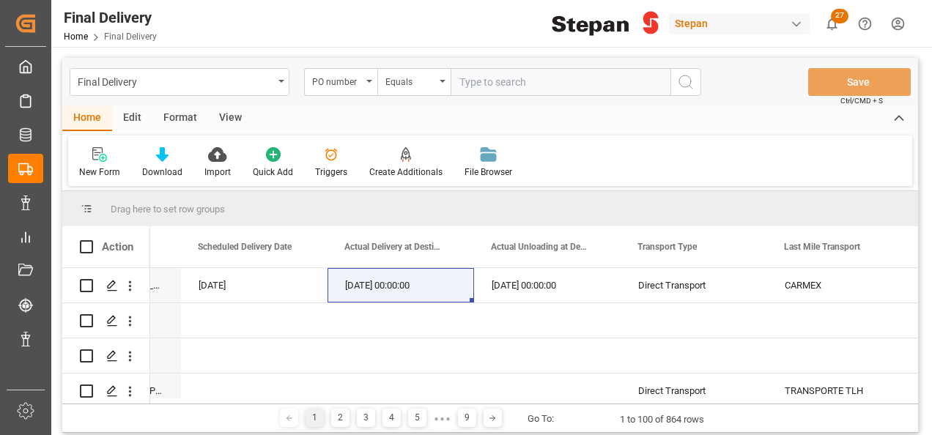
scroll to position [0, 2168]
click at [469, 84] on input "text" at bounding box center [561, 82] width 220 height 28
paste input "4501474710"
type input "4501474710"
click at [684, 81] on icon "search button" at bounding box center [686, 82] width 18 height 18
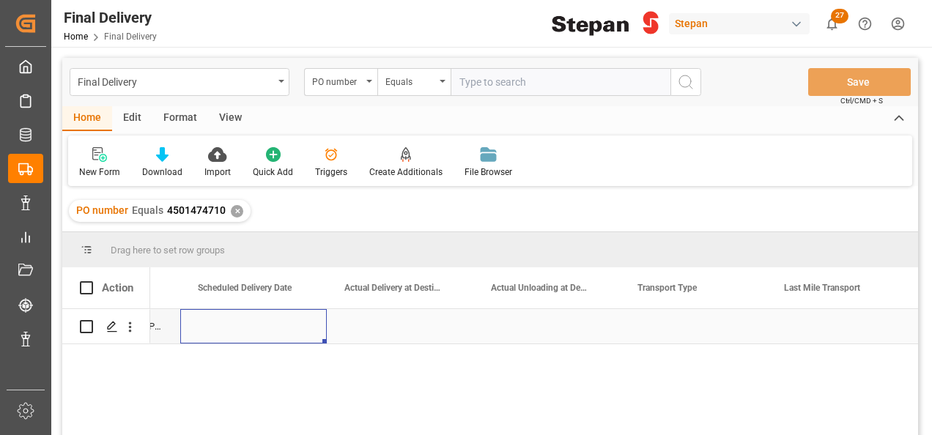
click at [226, 315] on div "Press SPACE to select this row." at bounding box center [253, 326] width 147 height 34
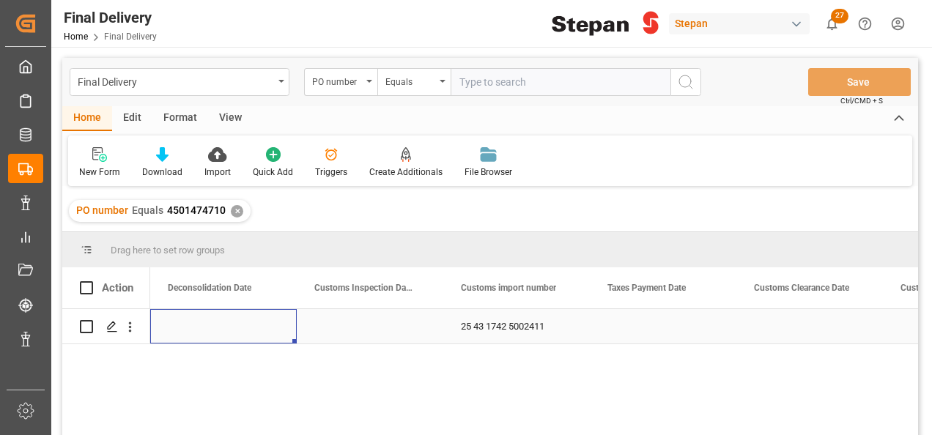
scroll to position [0, 879]
click at [507, 324] on div "Press SPACE to select this row." at bounding box center [516, 326] width 147 height 34
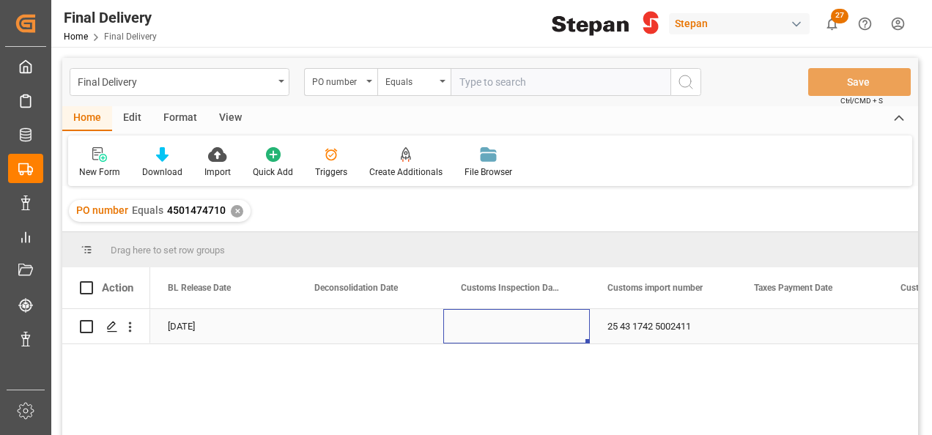
click at [507, 324] on div "Press SPACE to select this row." at bounding box center [516, 326] width 147 height 34
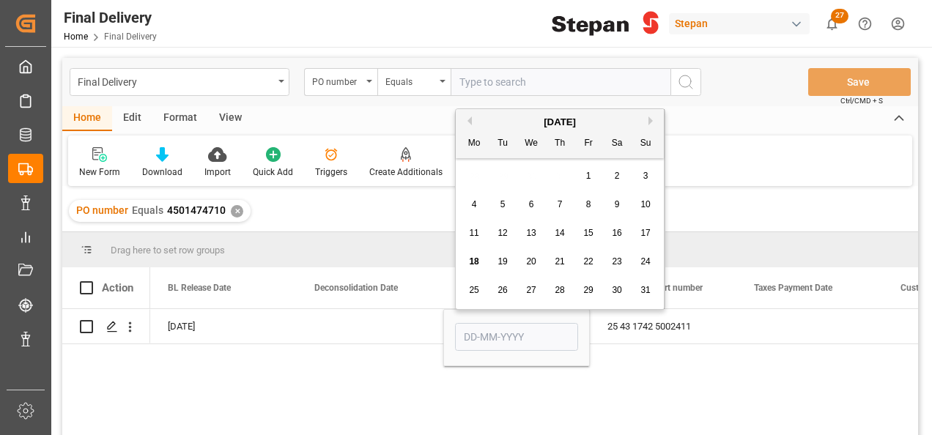
click at [559, 233] on span "14" at bounding box center [560, 233] width 10 height 10
type input "14-08-2025"
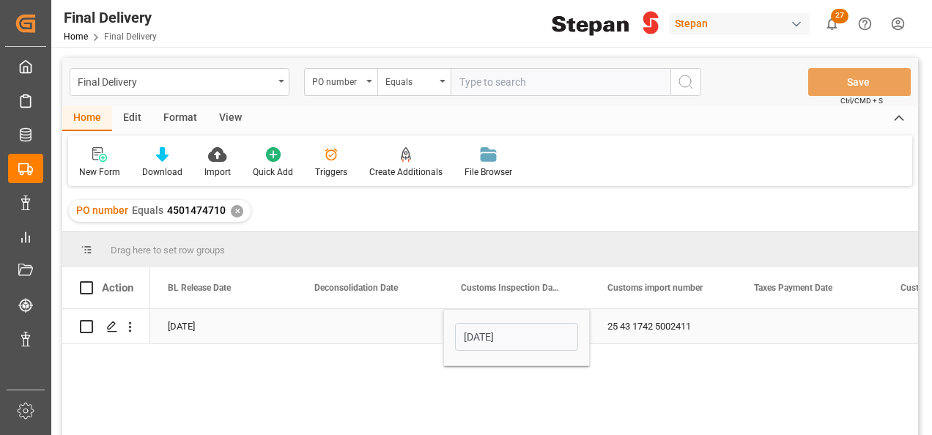
click at [410, 328] on div "Press SPACE to select this row." at bounding box center [370, 326] width 147 height 34
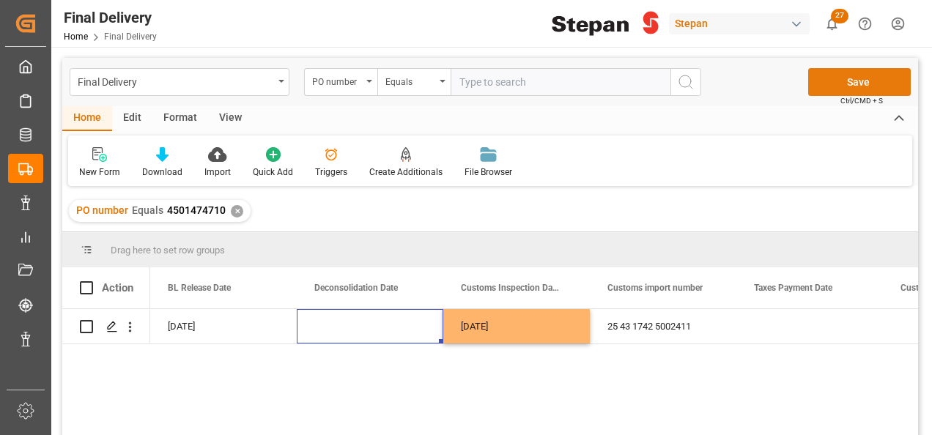
click at [838, 85] on button "Save" at bounding box center [859, 82] width 103 height 28
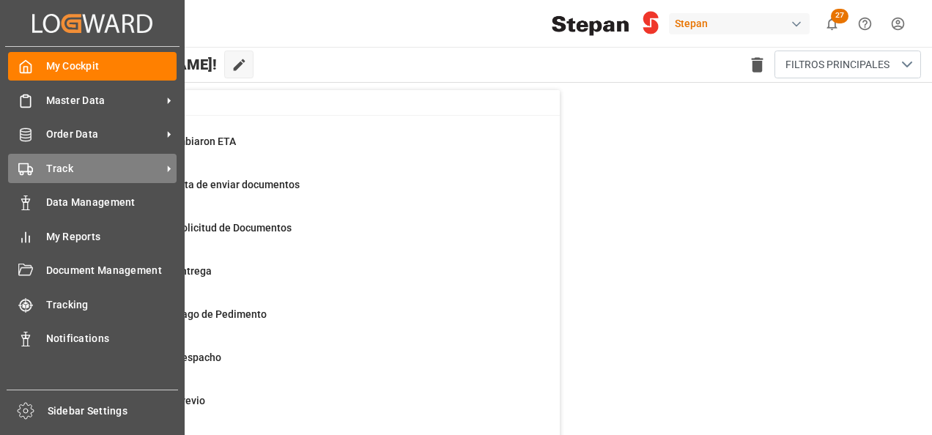
click at [73, 171] on span "Track" at bounding box center [104, 168] width 116 height 15
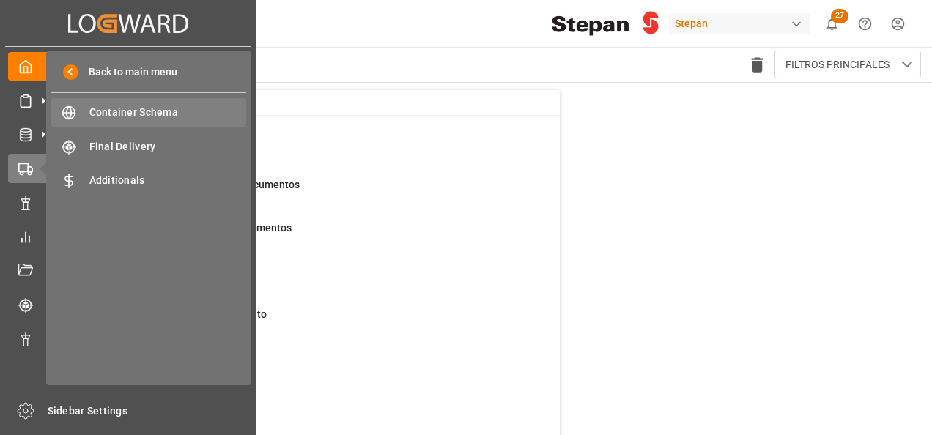
click at [139, 116] on span "Container Schema" at bounding box center [168, 112] width 158 height 15
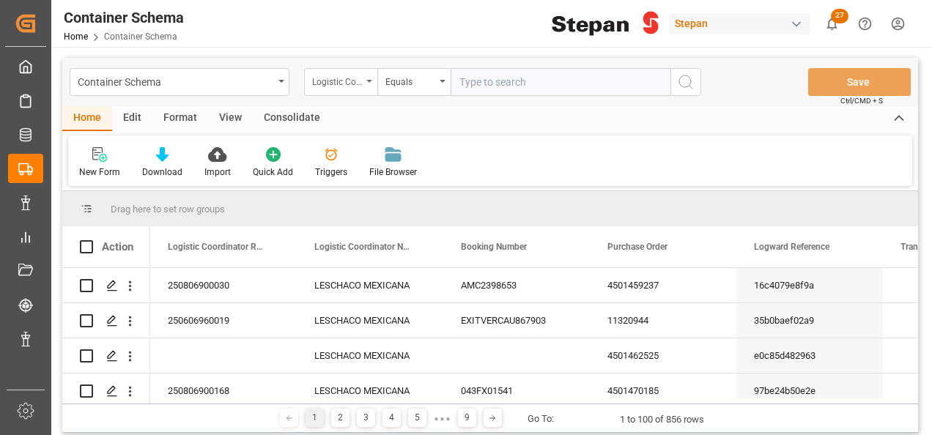
click at [369, 82] on icon "open menu" at bounding box center [369, 81] width 6 height 3
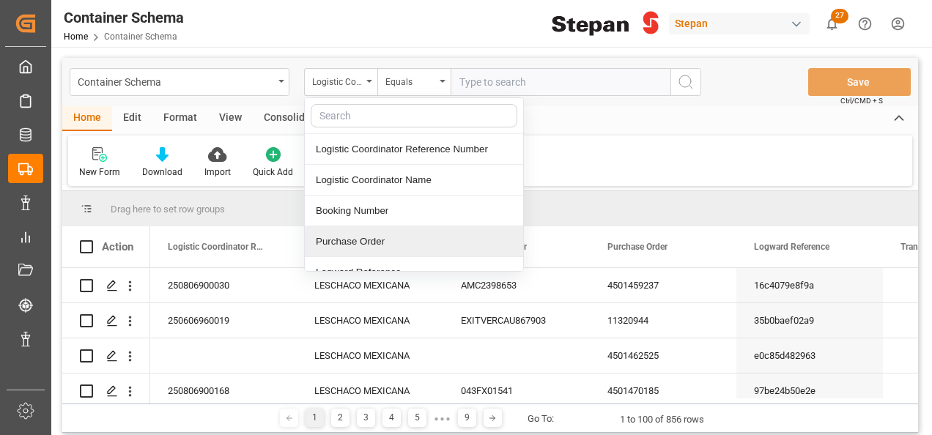
click at [338, 239] on div "Purchase Order" at bounding box center [414, 241] width 218 height 31
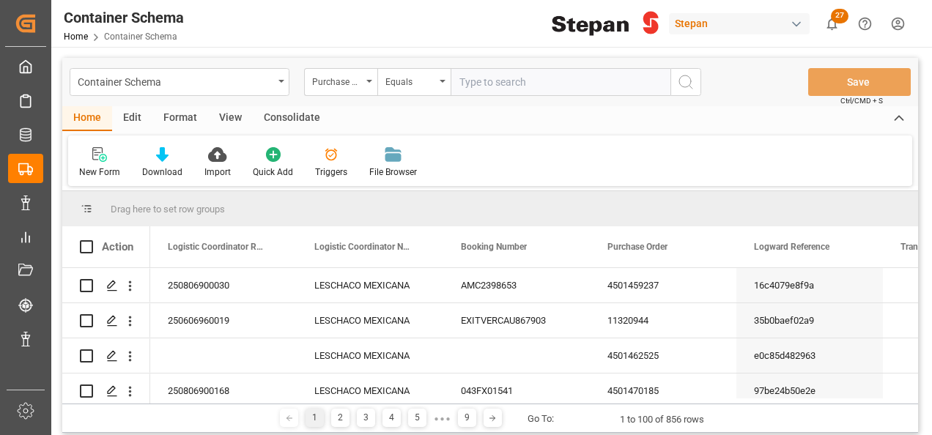
click at [472, 79] on input "text" at bounding box center [561, 82] width 220 height 28
paste input "4501437259"
type input "4501437259"
click at [700, 76] on button "search button" at bounding box center [685, 82] width 31 height 28
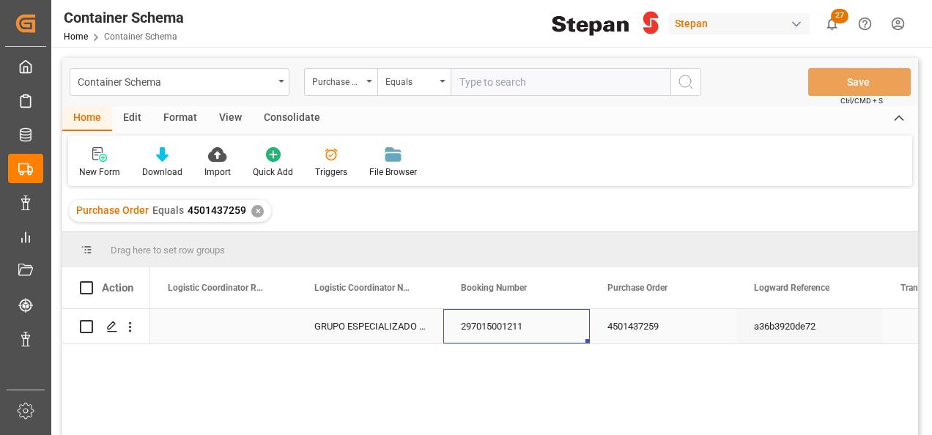
click at [453, 328] on div "297015001211" at bounding box center [516, 326] width 147 height 34
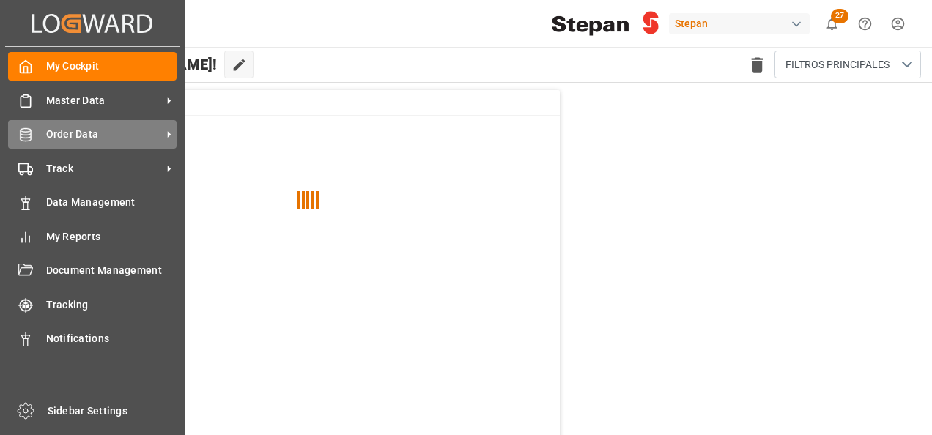
click at [70, 132] on span "Order Data" at bounding box center [104, 134] width 116 height 15
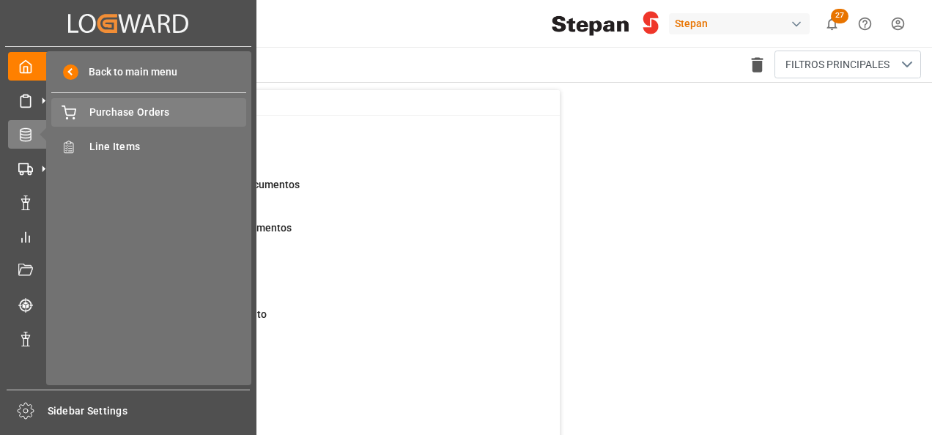
click at [115, 113] on span "Purchase Orders" at bounding box center [168, 112] width 158 height 15
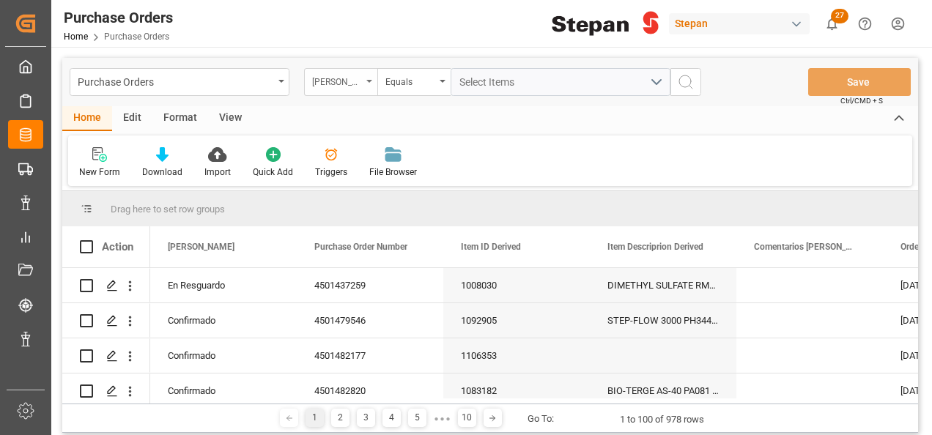
click at [371, 77] on div "Hito Stepan" at bounding box center [340, 82] width 73 height 28
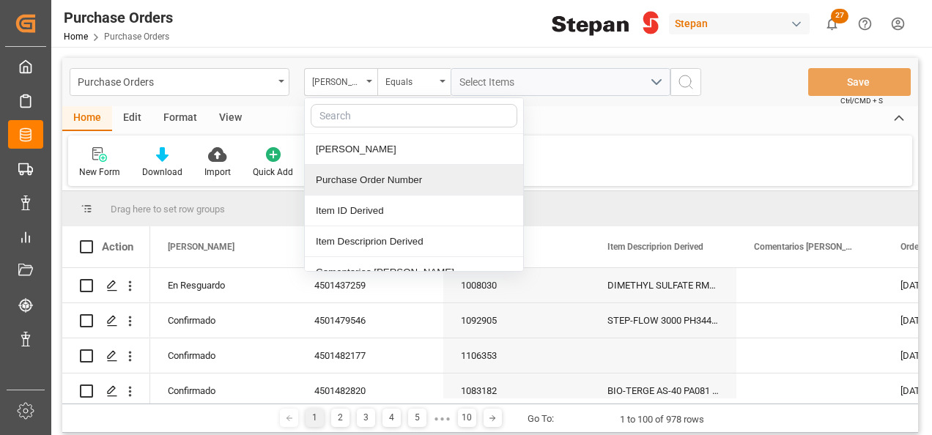
click at [330, 180] on div "Purchase Order Number" at bounding box center [414, 180] width 218 height 31
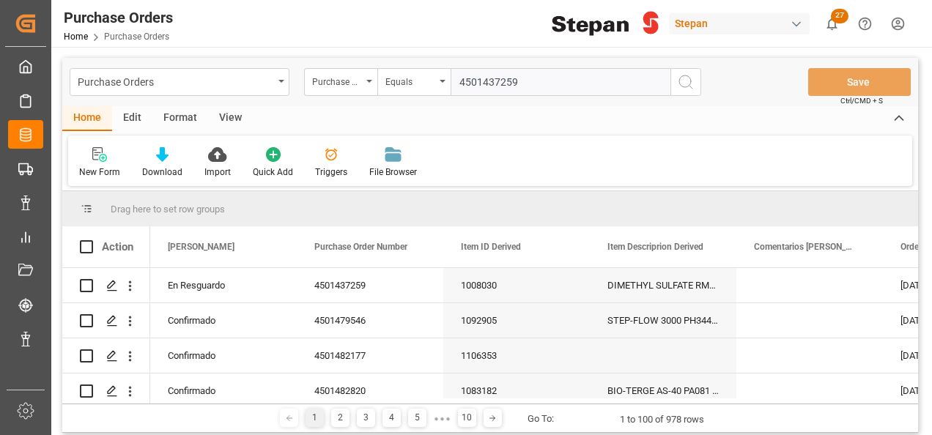
type input "4501437259"
click at [683, 88] on icon "search button" at bounding box center [686, 82] width 18 height 18
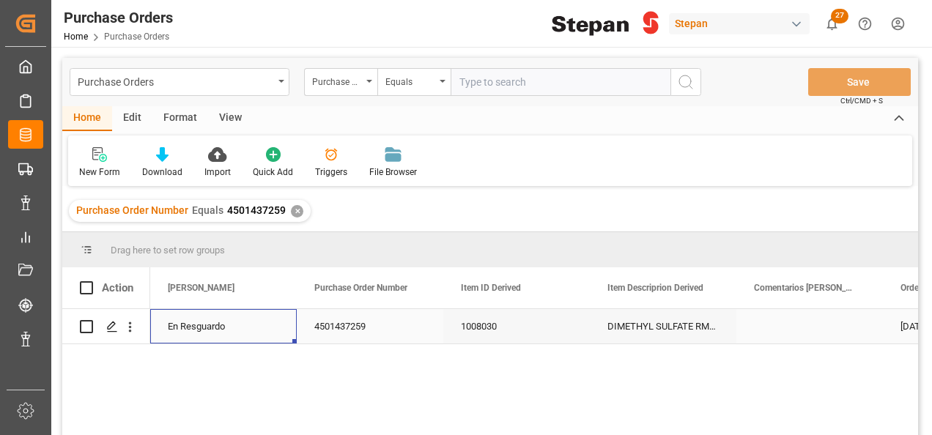
click at [207, 331] on div "En Resguardo" at bounding box center [223, 327] width 111 height 34
click at [207, 332] on div "En Resguardo" at bounding box center [223, 327] width 111 height 34
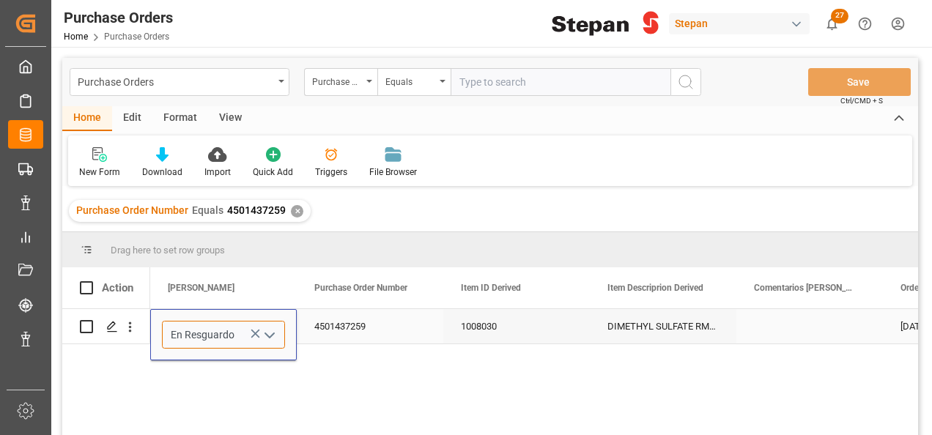
click at [280, 333] on input "En Resguardo" at bounding box center [223, 335] width 123 height 28
click at [267, 331] on icon "open menu" at bounding box center [270, 336] width 18 height 18
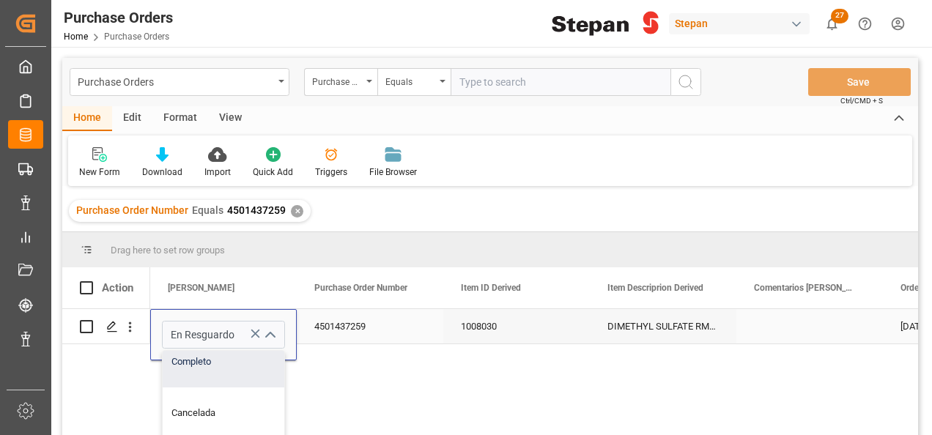
click at [210, 364] on div "Completo" at bounding box center [238, 361] width 151 height 51
type input "Completo"
click at [414, 331] on div "4501437259" at bounding box center [370, 326] width 147 height 34
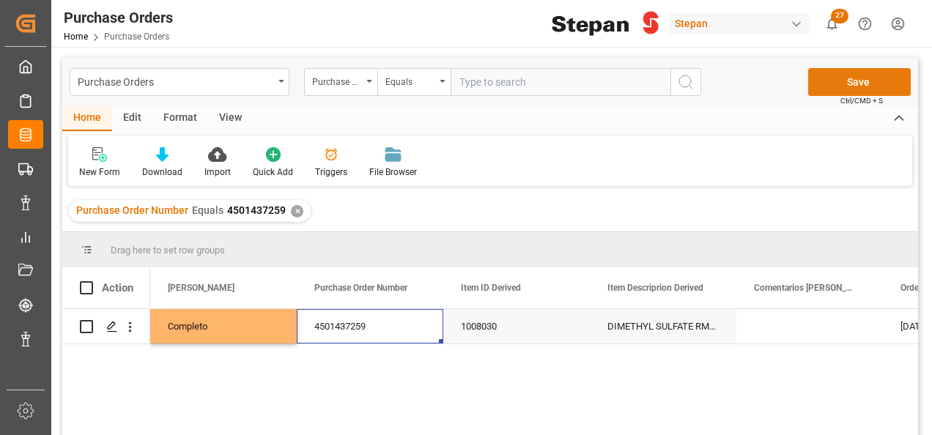
click at [865, 77] on button "Save" at bounding box center [859, 82] width 103 height 28
